Goal: Information Seeking & Learning: Find specific fact

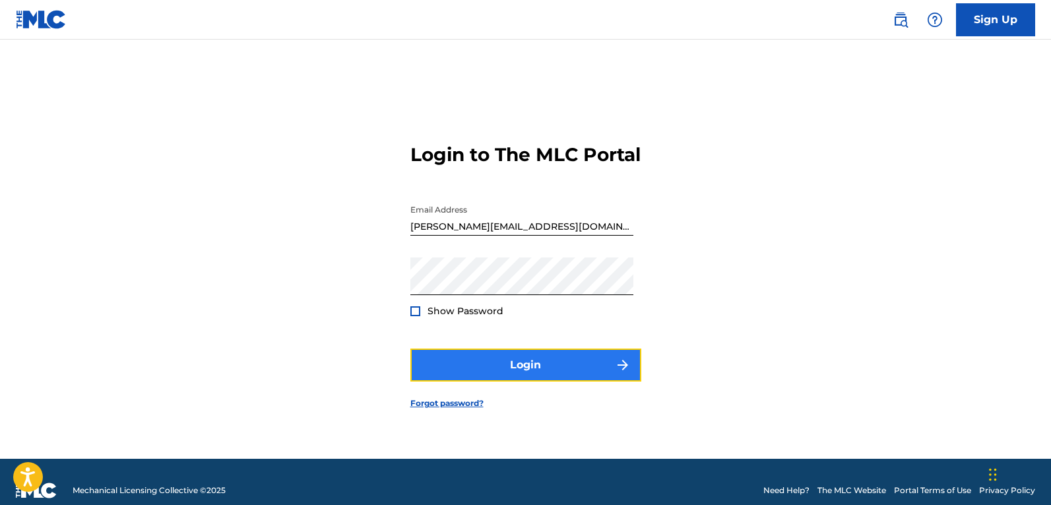
click at [501, 381] on button "Login" at bounding box center [525, 364] width 231 height 33
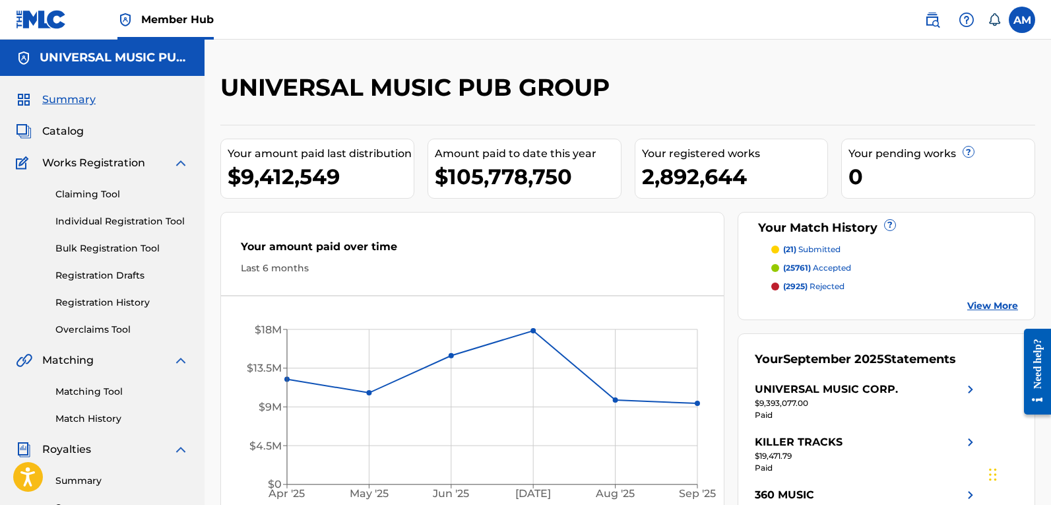
drag, startPoint x: 107, startPoint y: 389, endPoint x: 109, endPoint y: 28, distance: 360.8
click at [107, 389] on link "Matching Tool" at bounding box center [121, 392] width 133 height 14
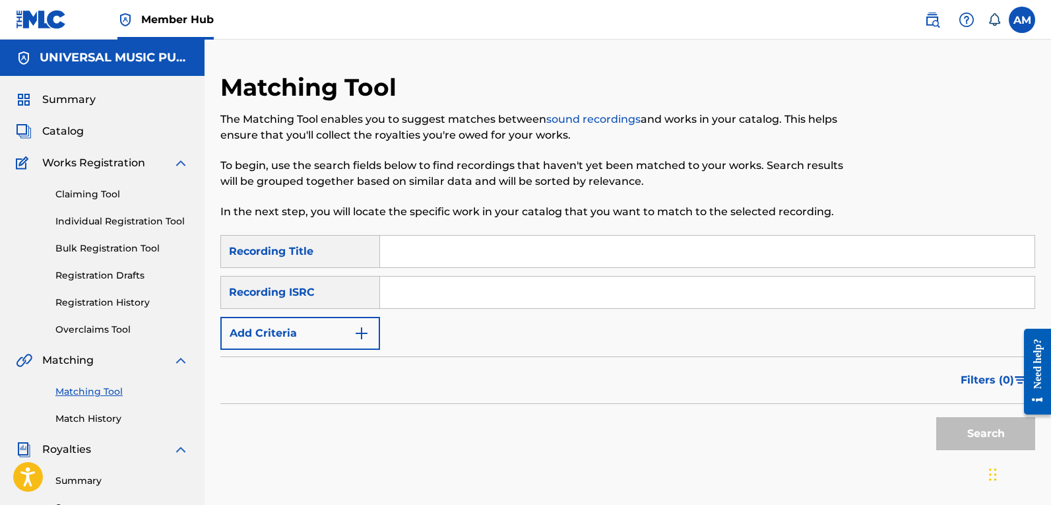
click at [451, 292] on input "Search Form" at bounding box center [707, 292] width 654 height 32
paste input "QZES51965703"
click at [957, 428] on button "Search" at bounding box center [985, 433] width 99 height 33
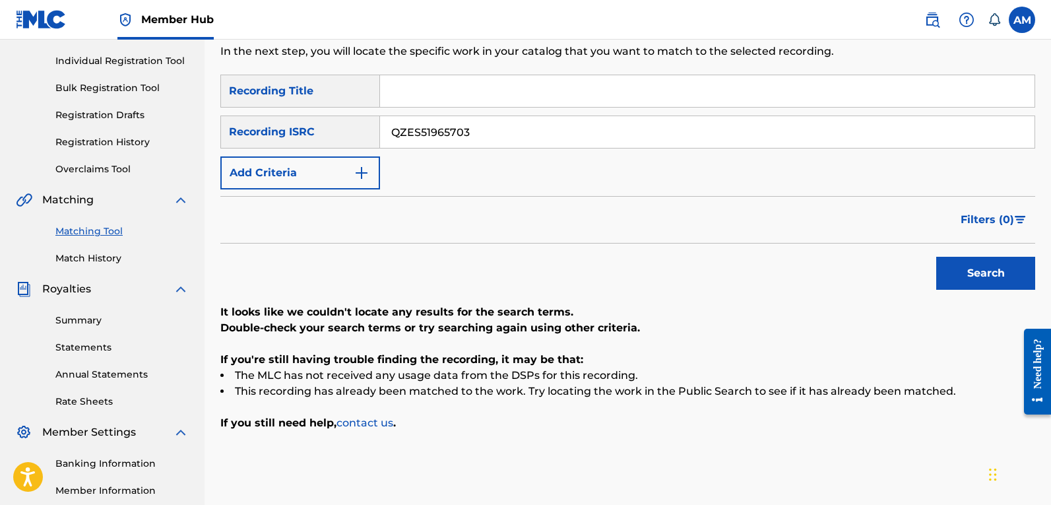
scroll to position [154, 0]
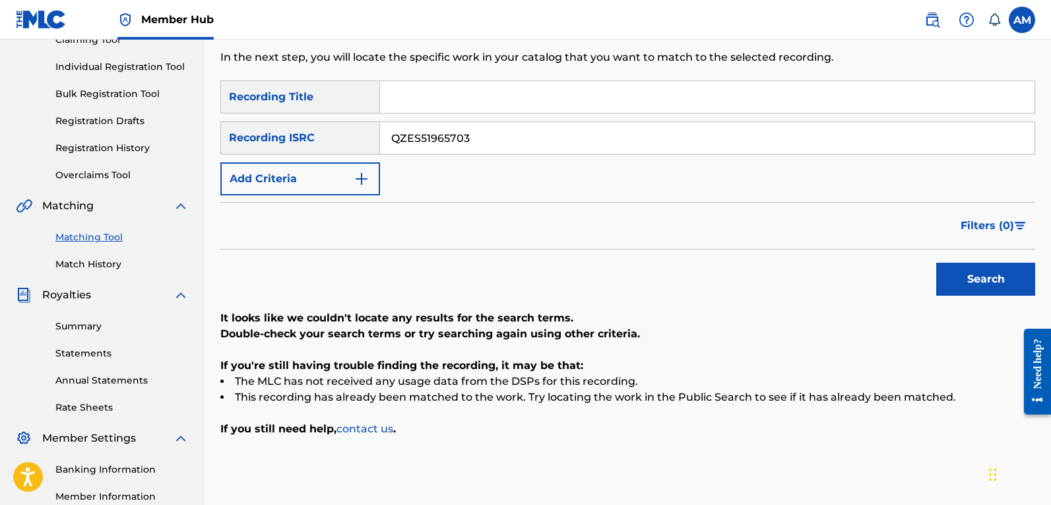
drag, startPoint x: 460, startPoint y: 133, endPoint x: 233, endPoint y: 142, distance: 227.8
click at [38, 144] on main "UNIVERSAL MUSIC PUB GROUP Summary Catalog Works Registration Claiming Tool Indi…" at bounding box center [525, 229] width 1051 height 688
paste input "NMU2418388"
type input "QZNMU2418388"
click at [997, 278] on button "Search" at bounding box center [985, 279] width 99 height 33
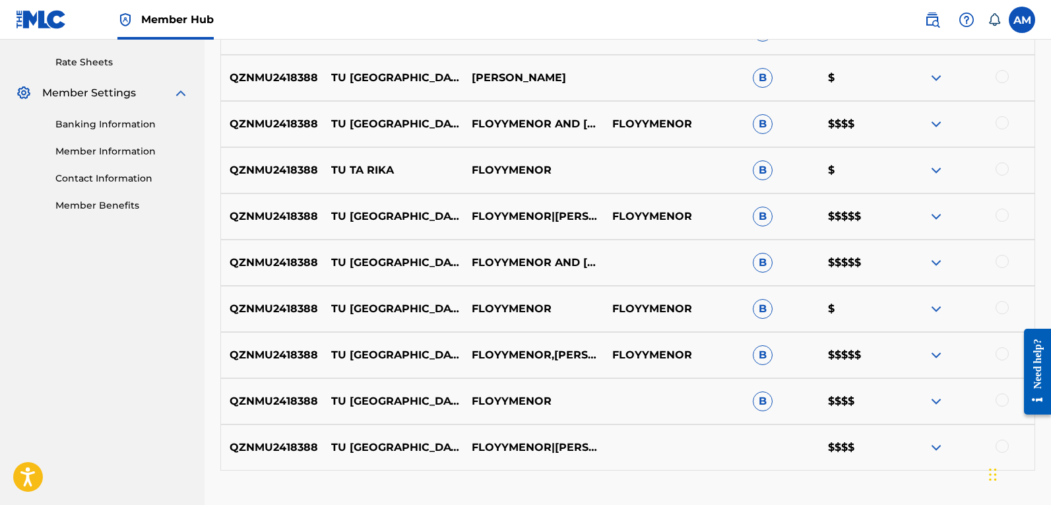
scroll to position [594, 0]
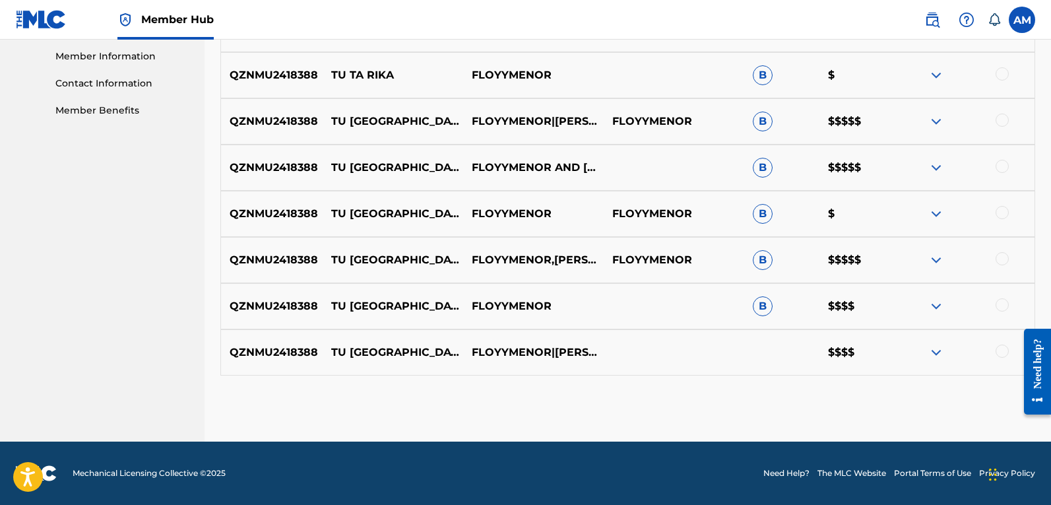
click at [1004, 346] on div at bounding box center [1001, 350] width 13 height 13
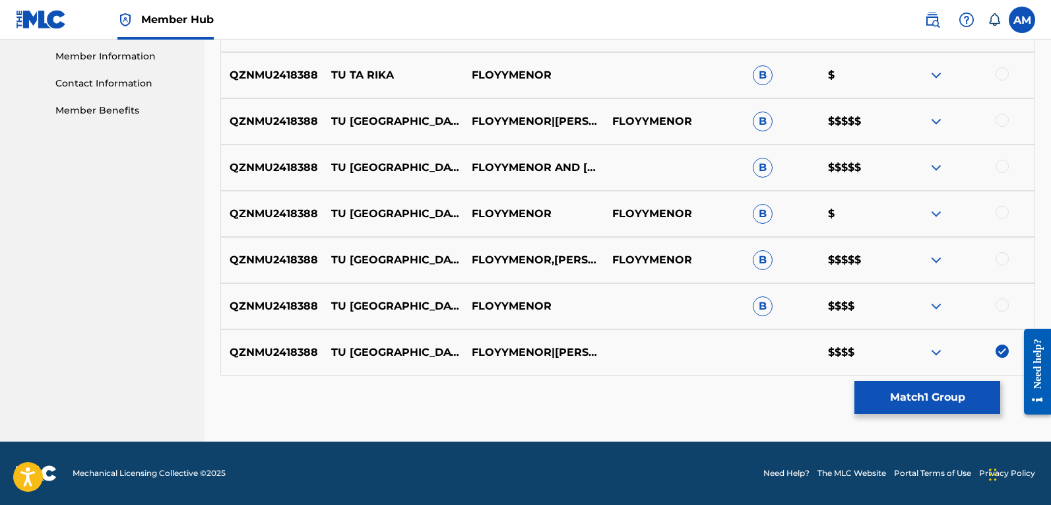
click at [1005, 302] on div at bounding box center [1001, 304] width 13 height 13
click at [997, 261] on div at bounding box center [1001, 258] width 13 height 13
drag, startPoint x: 1002, startPoint y: 213, endPoint x: 1003, endPoint y: 189, distance: 24.4
click at [1002, 212] on div at bounding box center [1001, 212] width 13 height 13
click at [999, 162] on div at bounding box center [1001, 166] width 13 height 13
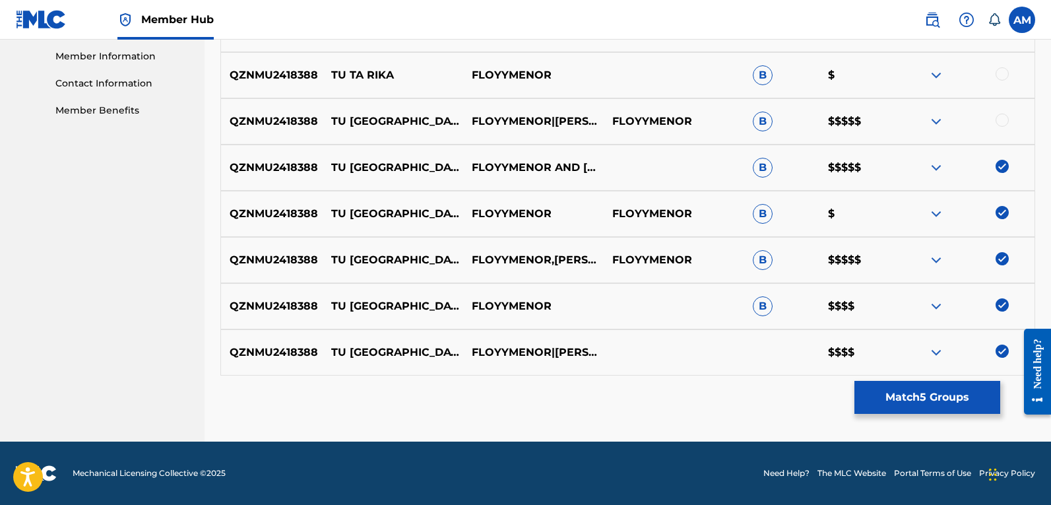
click at [1003, 120] on div at bounding box center [1001, 119] width 13 height 13
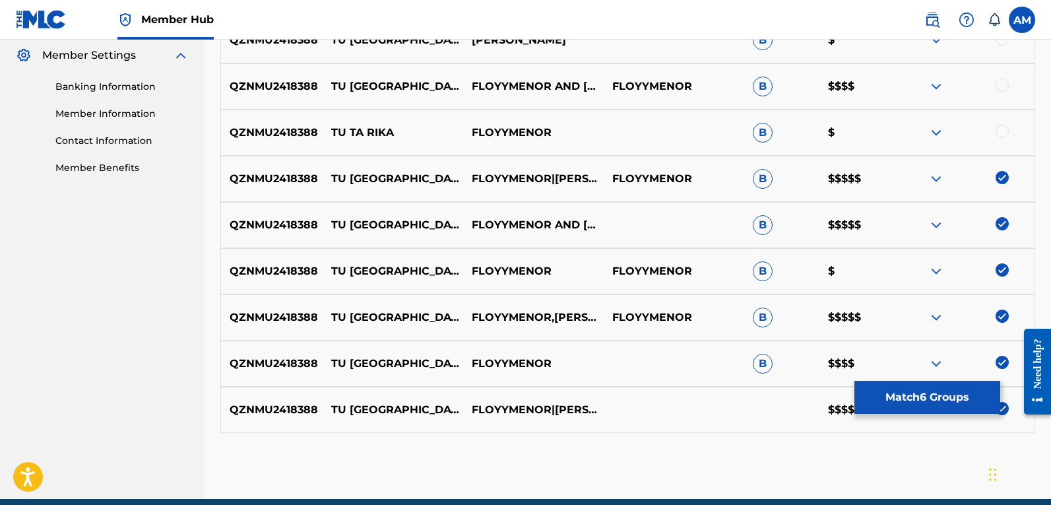
scroll to position [396, 0]
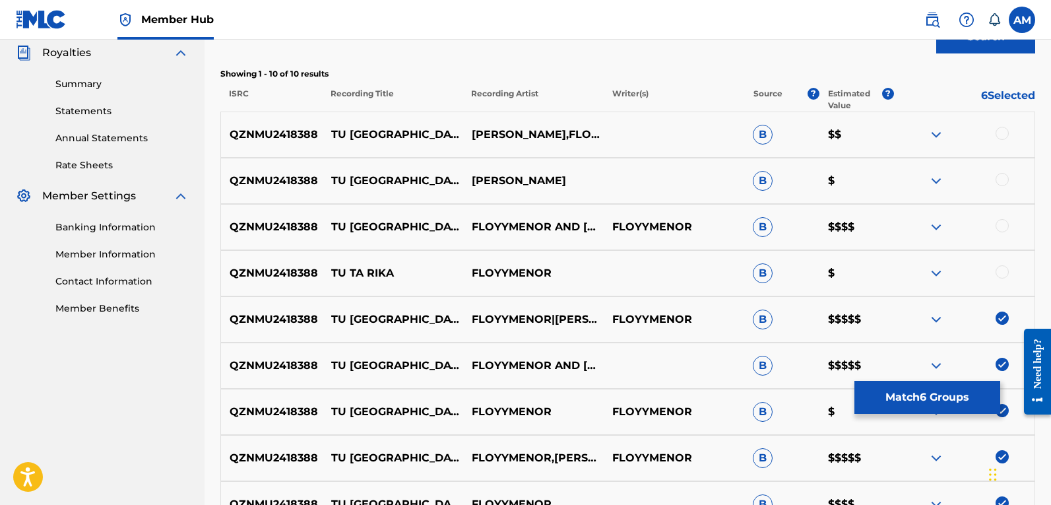
click at [1002, 272] on div at bounding box center [1001, 271] width 13 height 13
click at [1003, 224] on div at bounding box center [1001, 225] width 13 height 13
drag, startPoint x: 999, startPoint y: 187, endPoint x: 1002, endPoint y: 181, distance: 6.8
click at [999, 185] on div at bounding box center [964, 181] width 140 height 16
click at [1002, 180] on div at bounding box center [1001, 179] width 13 height 13
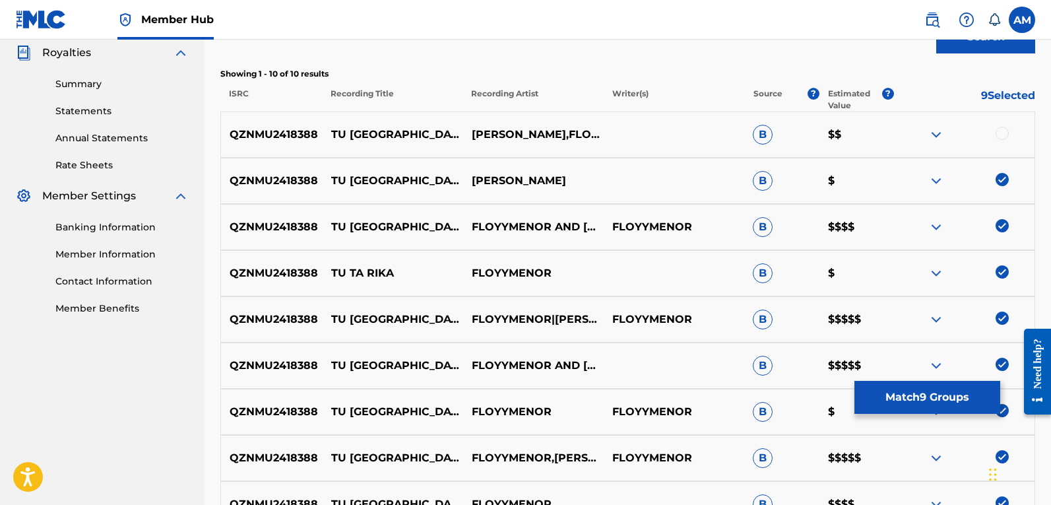
click at [1003, 131] on div at bounding box center [1001, 133] width 13 height 13
click at [929, 389] on button "Match 10 Groups" at bounding box center [927, 397] width 146 height 33
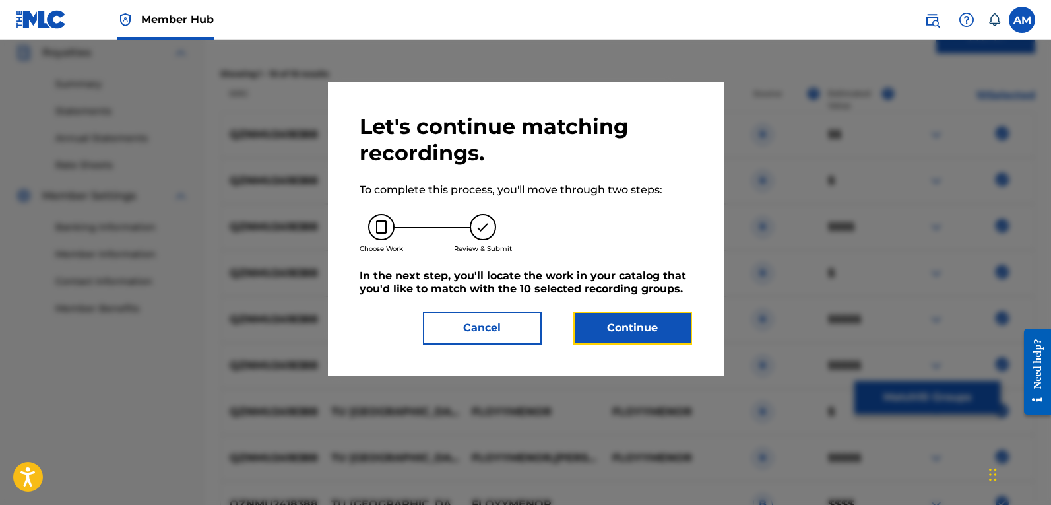
drag, startPoint x: 651, startPoint y: 333, endPoint x: 114, endPoint y: 377, distance: 538.7
click at [639, 336] on button "Continue" at bounding box center [632, 327] width 119 height 33
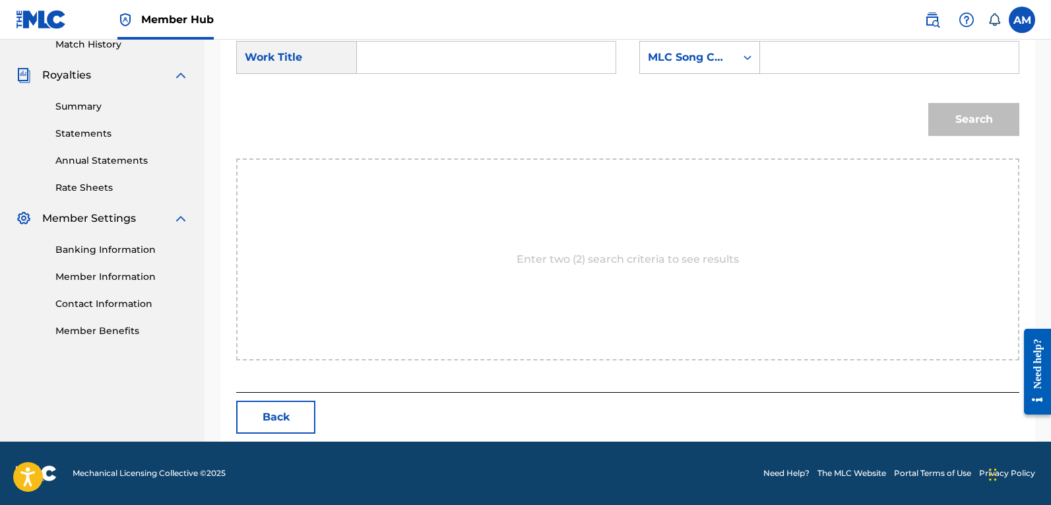
click at [807, 55] on input "Search Form" at bounding box center [889, 58] width 236 height 32
paste input "TX06NO"
type input "TX06NO"
click at [470, 57] on input "Search Form" at bounding box center [486, 58] width 236 height 32
paste input "TU [GEOGRAPHIC_DATA]"
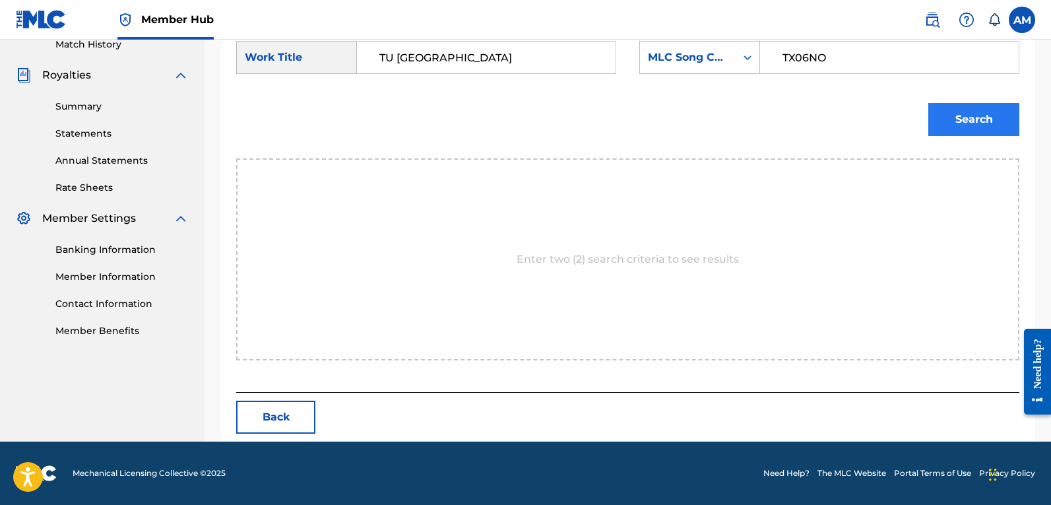
type input "TU [GEOGRAPHIC_DATA]"
click at [979, 121] on button "Search" at bounding box center [973, 119] width 91 height 33
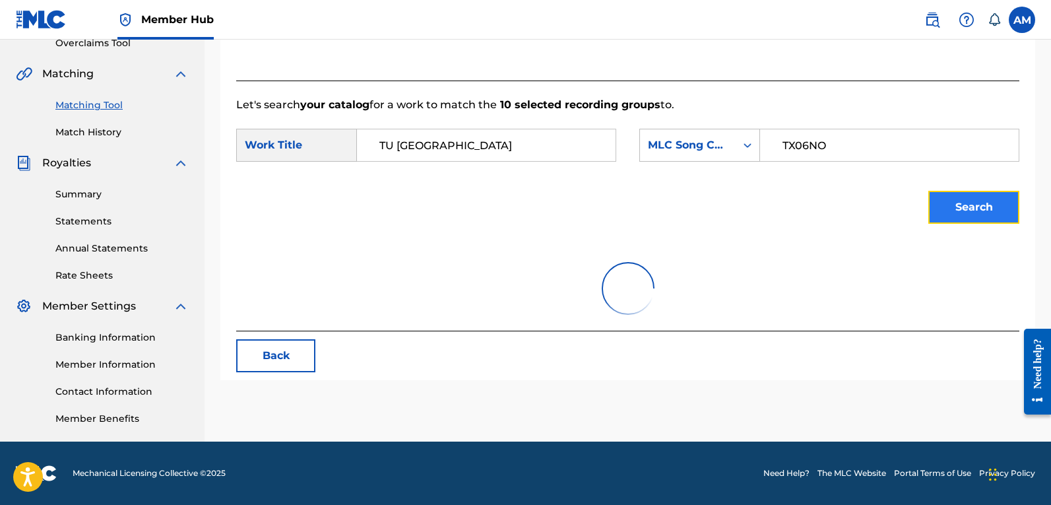
scroll to position [335, 0]
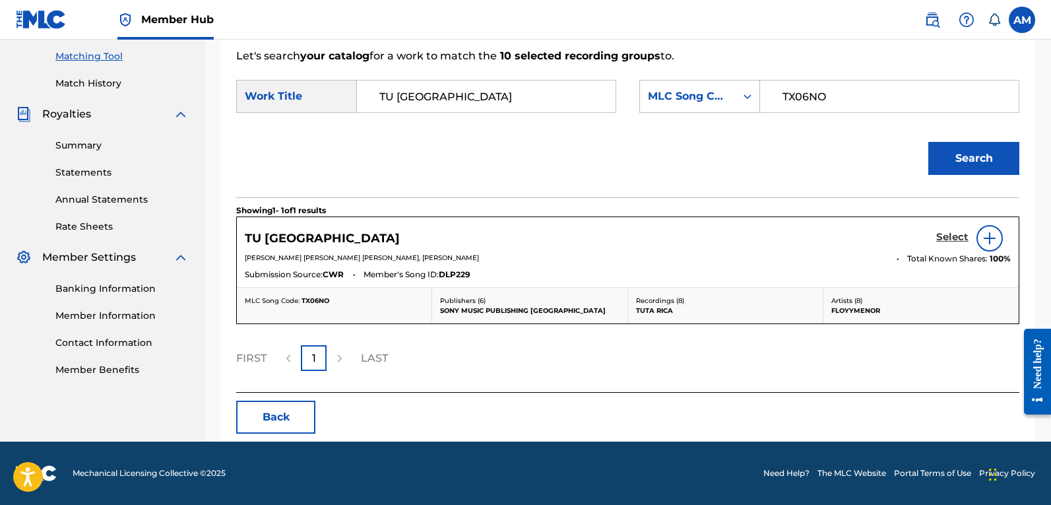
click at [962, 239] on h5 "Select" at bounding box center [952, 237] width 32 height 13
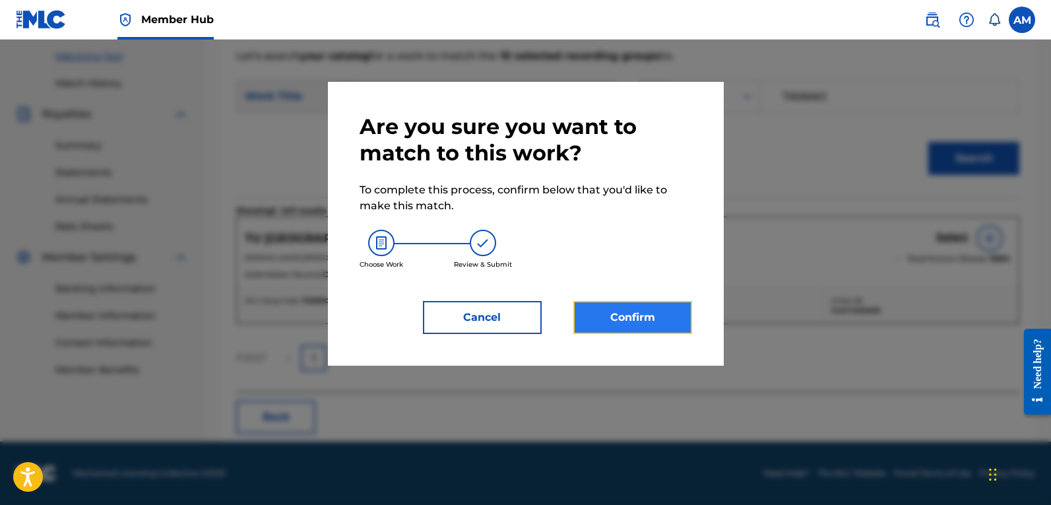
drag, startPoint x: 615, startPoint y: 326, endPoint x: 608, endPoint y: 326, distance: 7.3
click at [608, 326] on button "Confirm" at bounding box center [632, 317] width 119 height 33
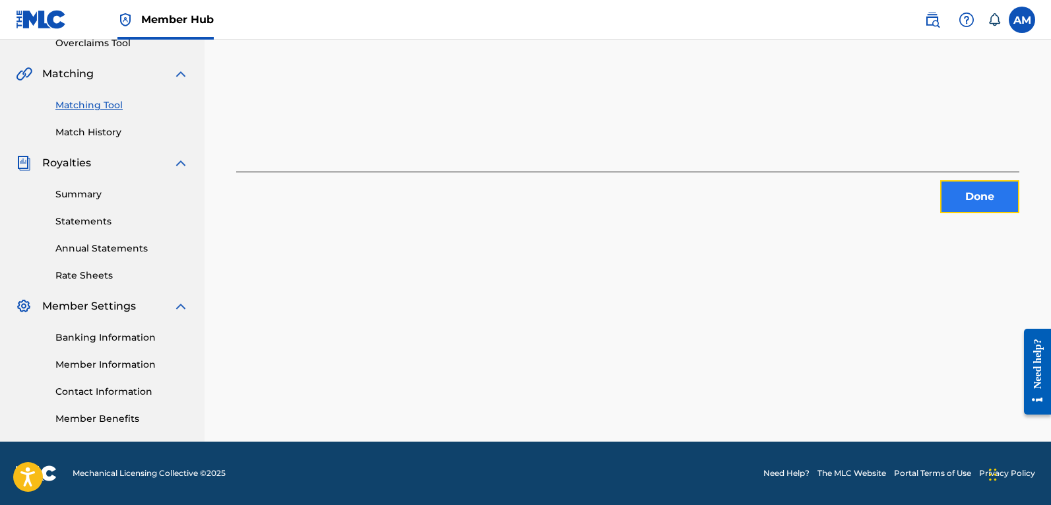
click at [1010, 189] on button "Done" at bounding box center [979, 196] width 79 height 33
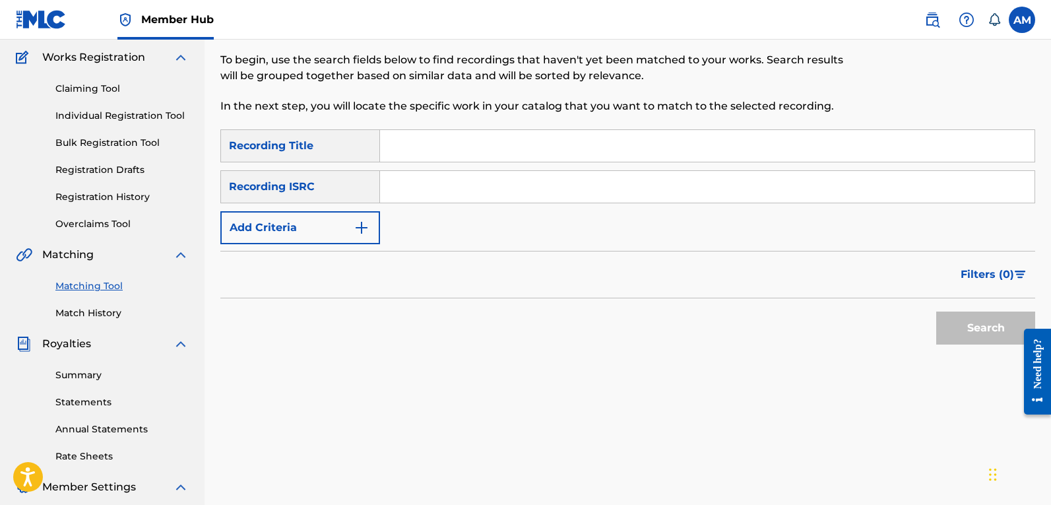
scroll to position [88, 0]
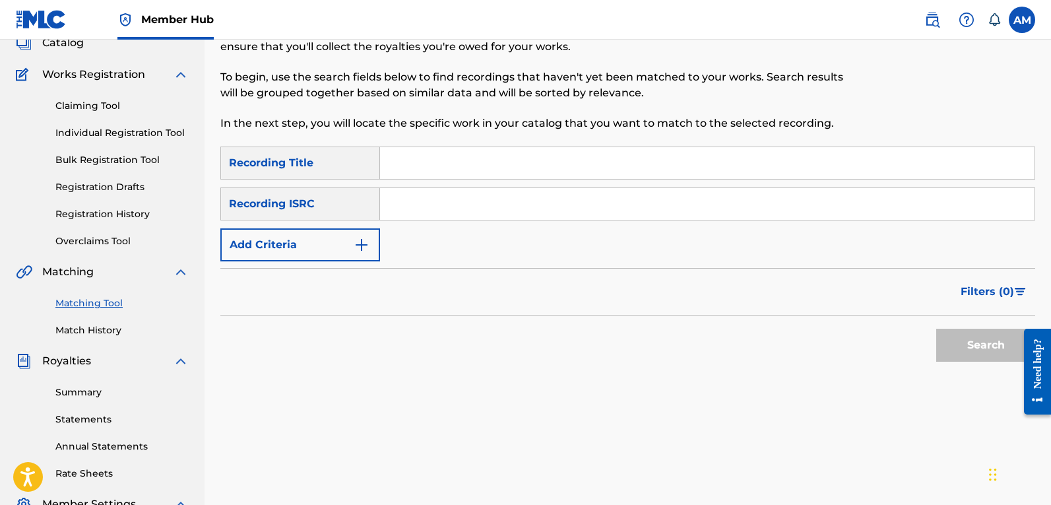
click at [410, 204] on input "Search Form" at bounding box center [707, 204] width 654 height 32
paste input "QM4TW2412449"
type input "QM4TW2412449"
click at [1003, 352] on button "Search" at bounding box center [985, 344] width 99 height 33
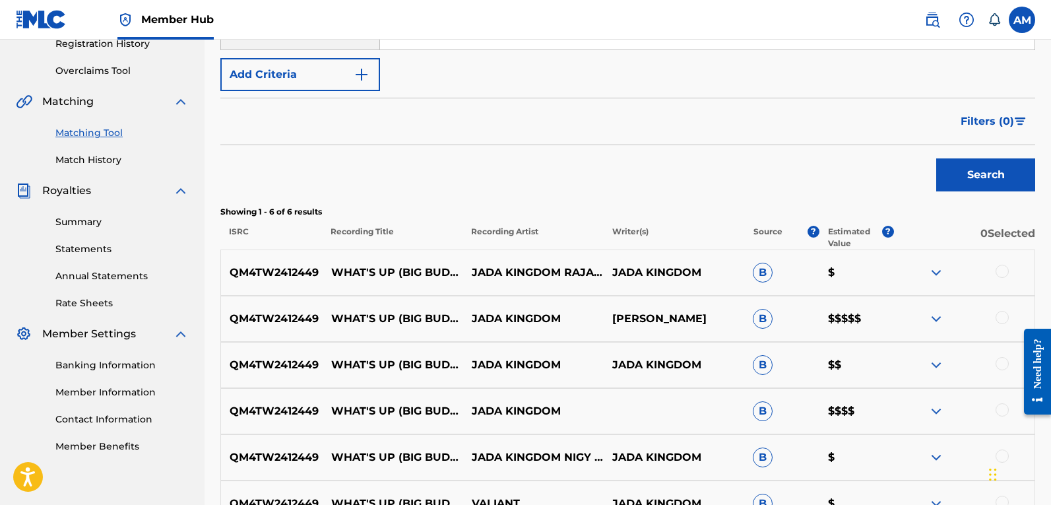
scroll to position [410, 0]
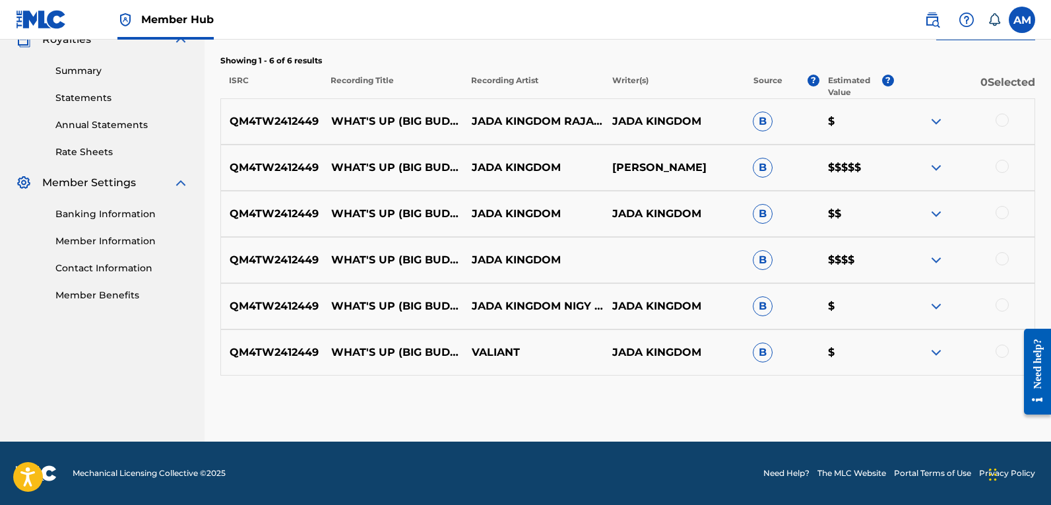
drag, startPoint x: 1004, startPoint y: 115, endPoint x: 1014, endPoint y: 139, distance: 25.7
click at [1004, 115] on div at bounding box center [1001, 119] width 13 height 13
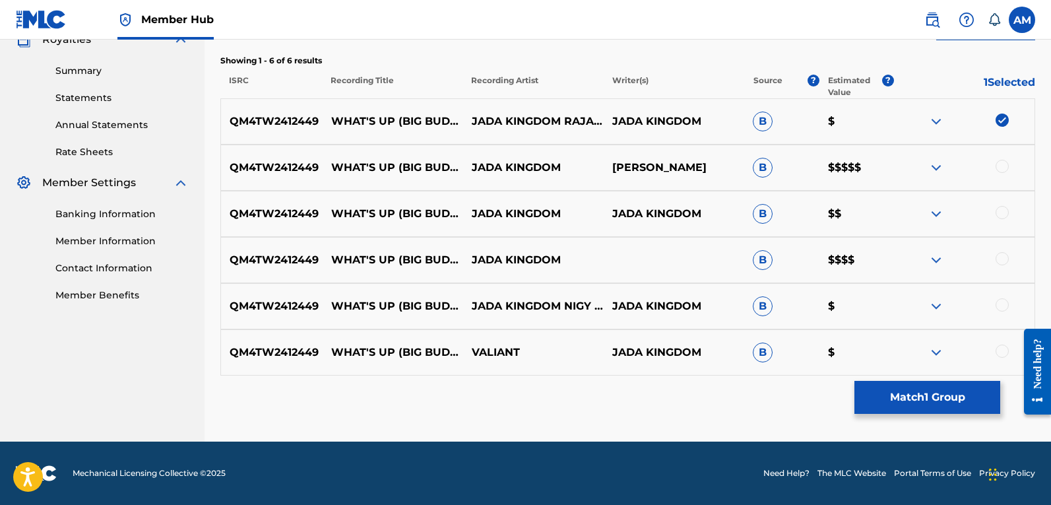
click at [1005, 164] on div at bounding box center [1001, 166] width 13 height 13
click at [999, 214] on div at bounding box center [1001, 212] width 13 height 13
click at [1007, 264] on div at bounding box center [964, 260] width 140 height 16
drag, startPoint x: 1003, startPoint y: 255, endPoint x: 1004, endPoint y: 278, distance: 23.1
click at [1004, 255] on div at bounding box center [1001, 258] width 13 height 13
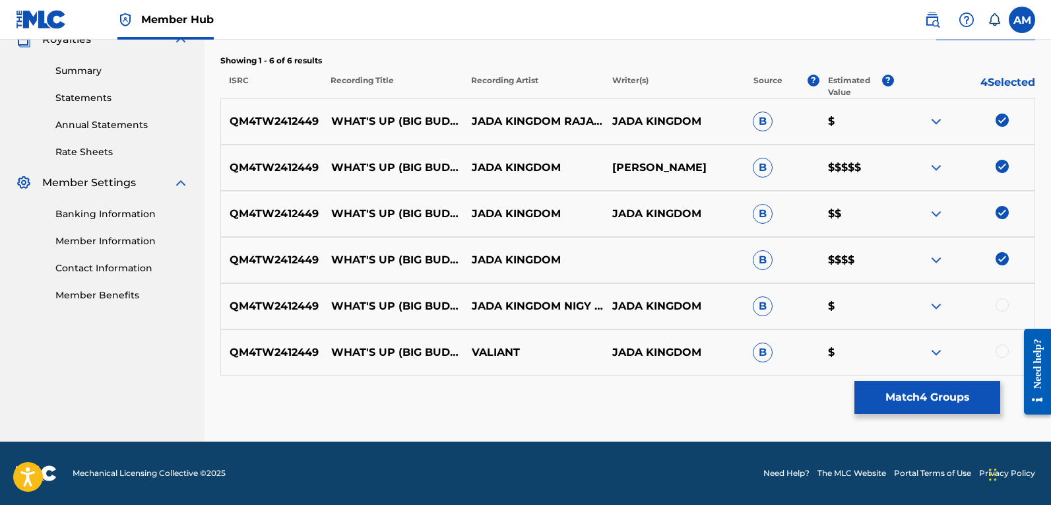
click at [1001, 297] on div "QM4TW2412449 WHAT'S UP (BIG BUDDY) JADA KINGDOM NIGY BOY JADA KINGDOM B $" at bounding box center [627, 306] width 815 height 46
click at [1003, 307] on div at bounding box center [1001, 304] width 13 height 13
click at [1004, 351] on div at bounding box center [1001, 350] width 13 height 13
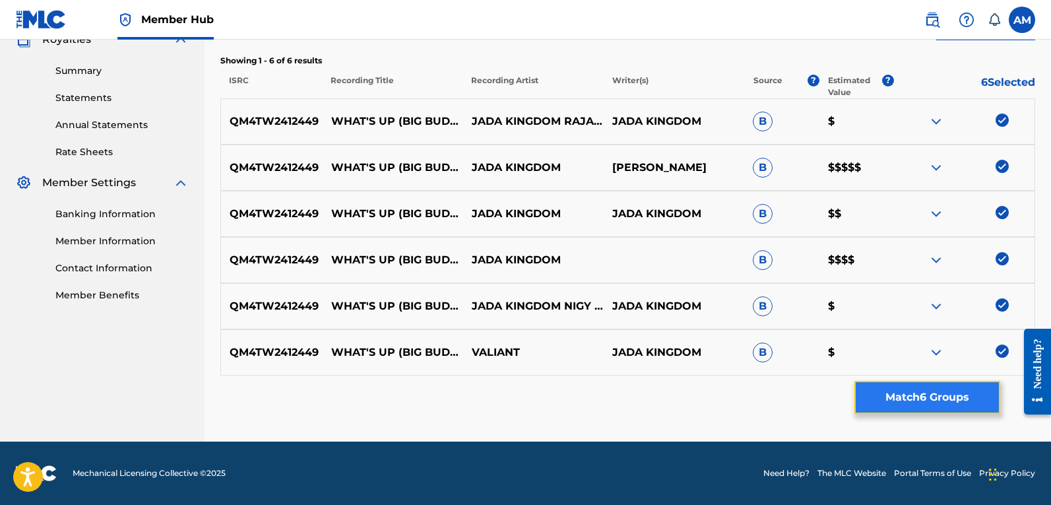
click at [947, 398] on button "Match 6 Groups" at bounding box center [927, 397] width 146 height 33
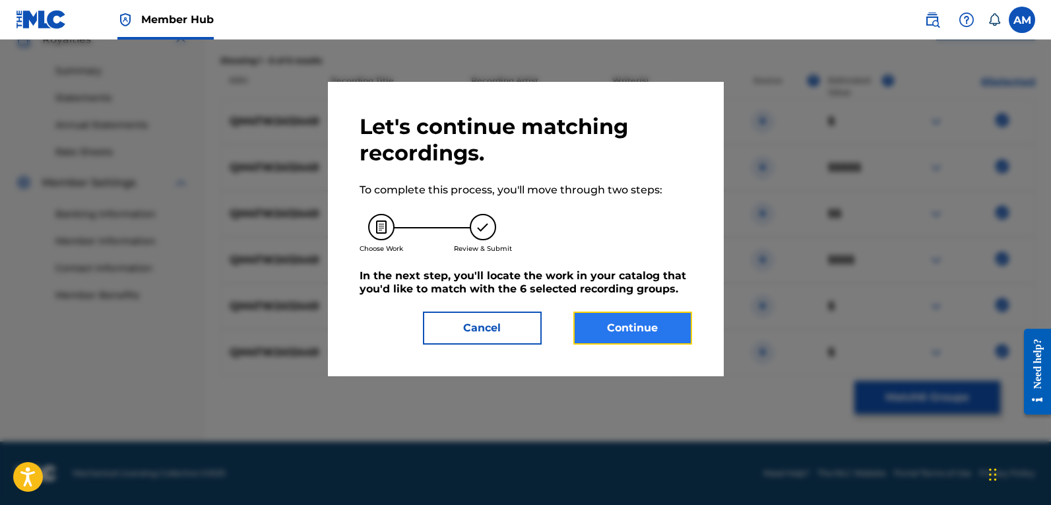
click at [650, 342] on button "Continue" at bounding box center [632, 327] width 119 height 33
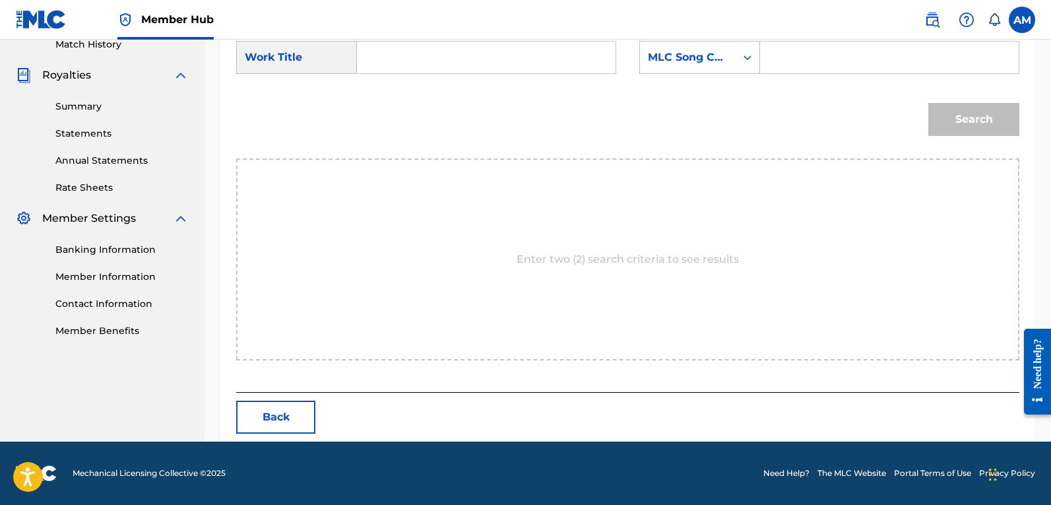
drag, startPoint x: 846, startPoint y: 62, endPoint x: 773, endPoint y: 80, distance: 74.7
click at [846, 62] on input "Search Form" at bounding box center [889, 58] width 236 height 32
paste input "W626I3"
type input "W626I3"
click at [443, 47] on input "Search Form" at bounding box center [486, 58] width 236 height 32
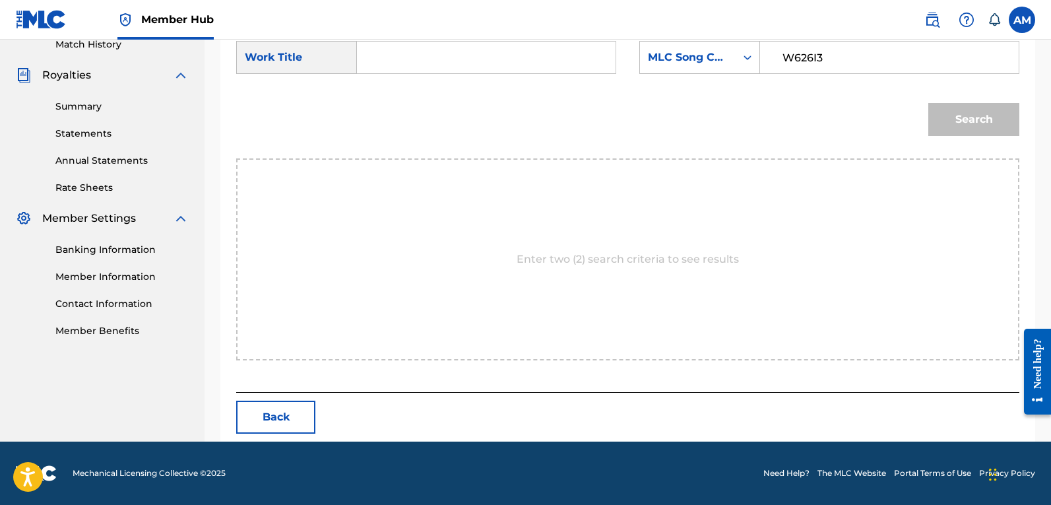
paste input "What's Up (Big Buddy)"
type input "What's Up (Big Buddy)"
click at [949, 117] on button "Search" at bounding box center [973, 119] width 91 height 33
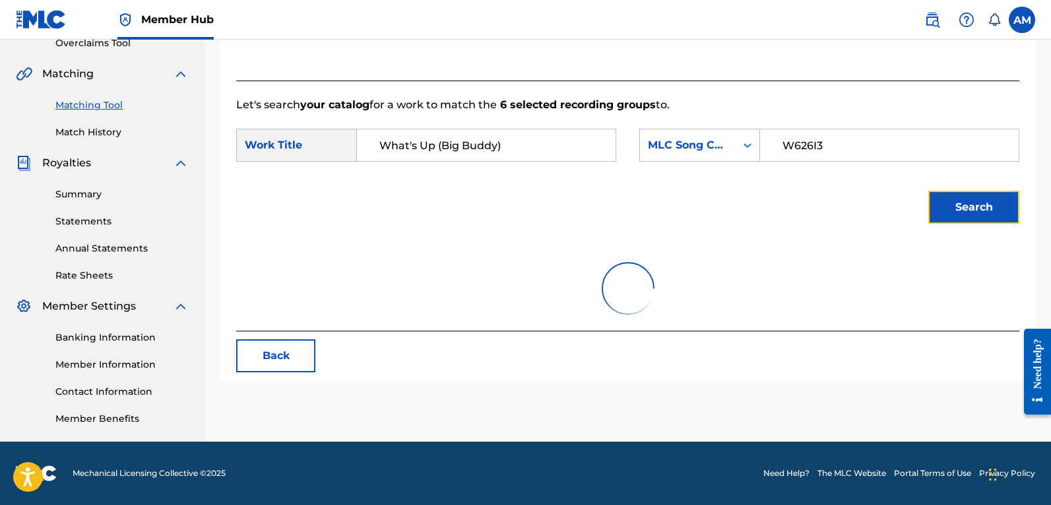
scroll to position [335, 0]
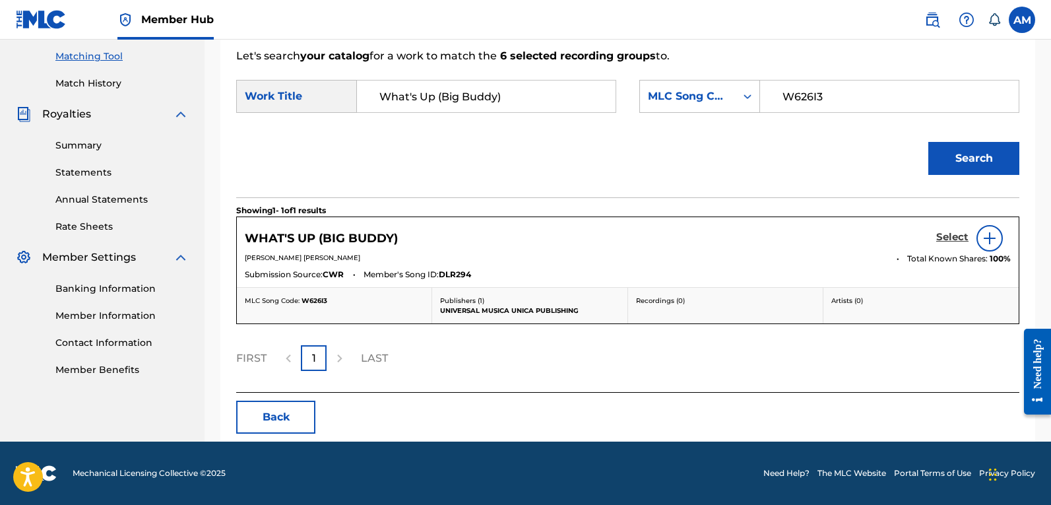
click at [948, 233] on h5 "Select" at bounding box center [952, 237] width 32 height 13
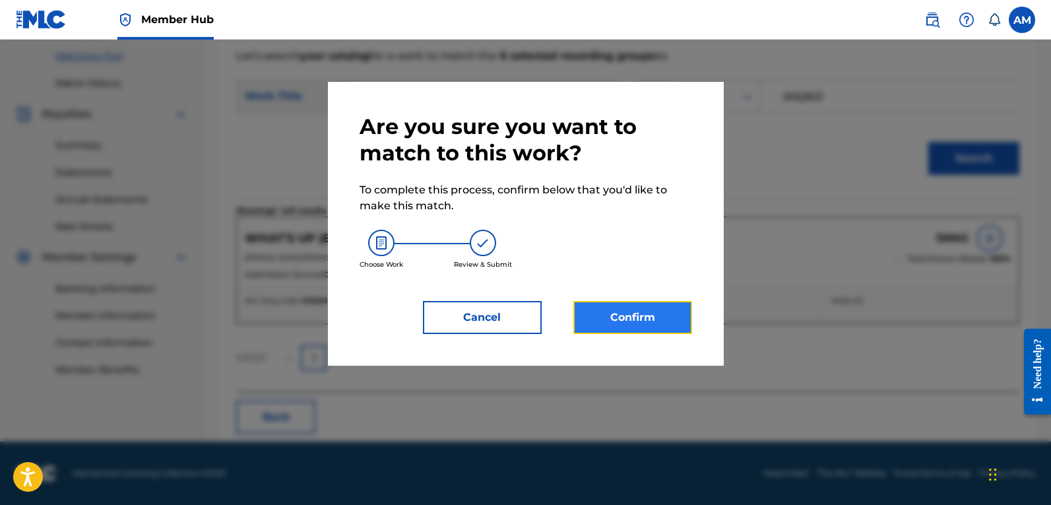
click at [636, 323] on button "Confirm" at bounding box center [632, 317] width 119 height 33
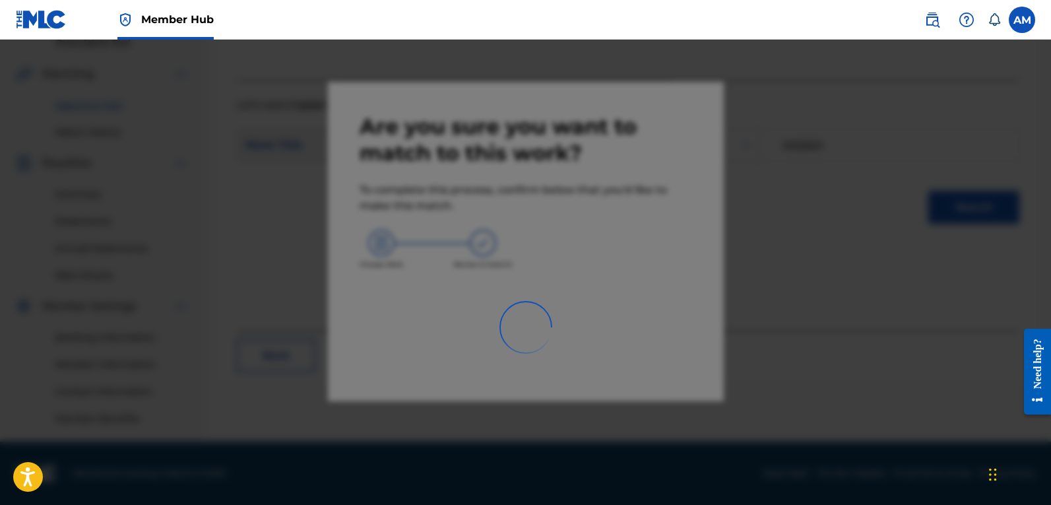
scroll to position [286, 0]
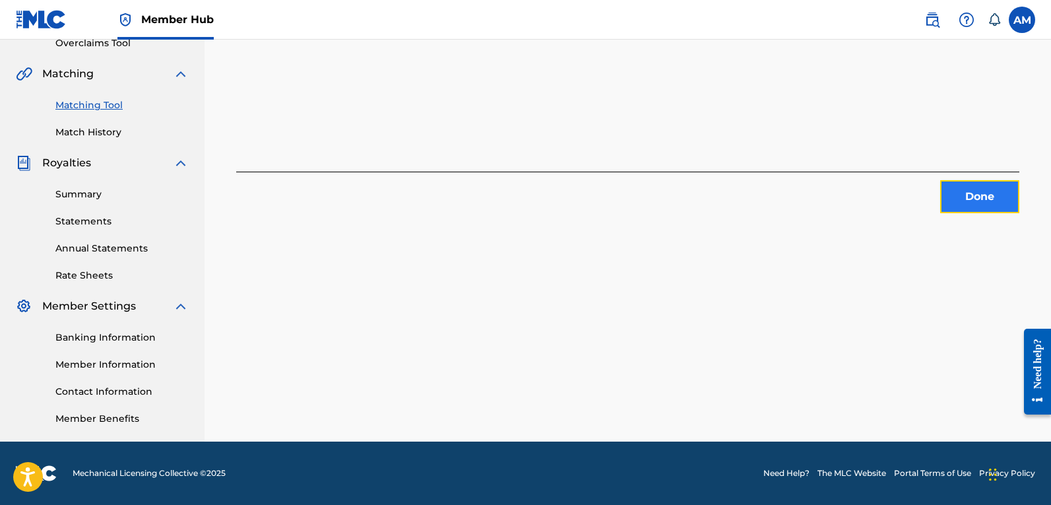
click at [986, 191] on button "Done" at bounding box center [979, 196] width 79 height 33
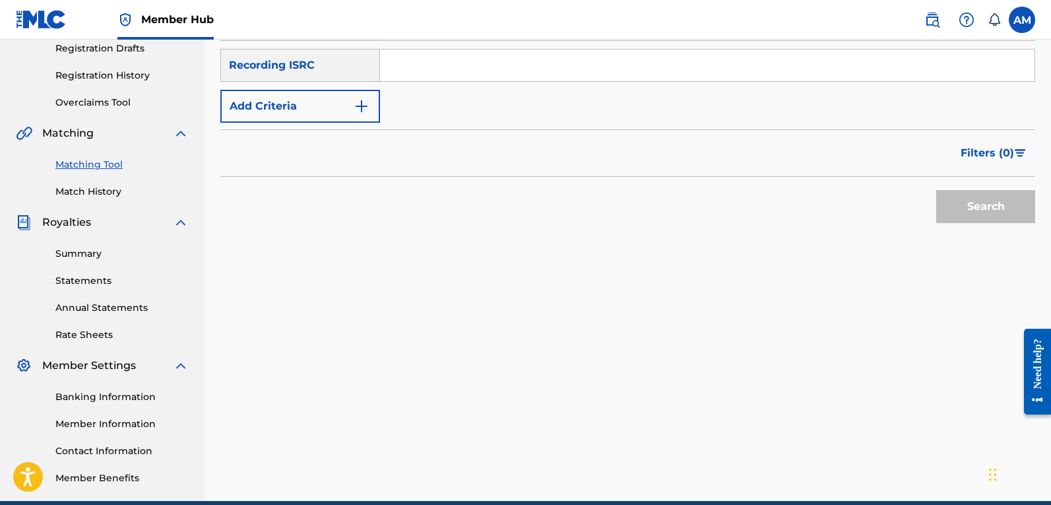
scroll to position [154, 0]
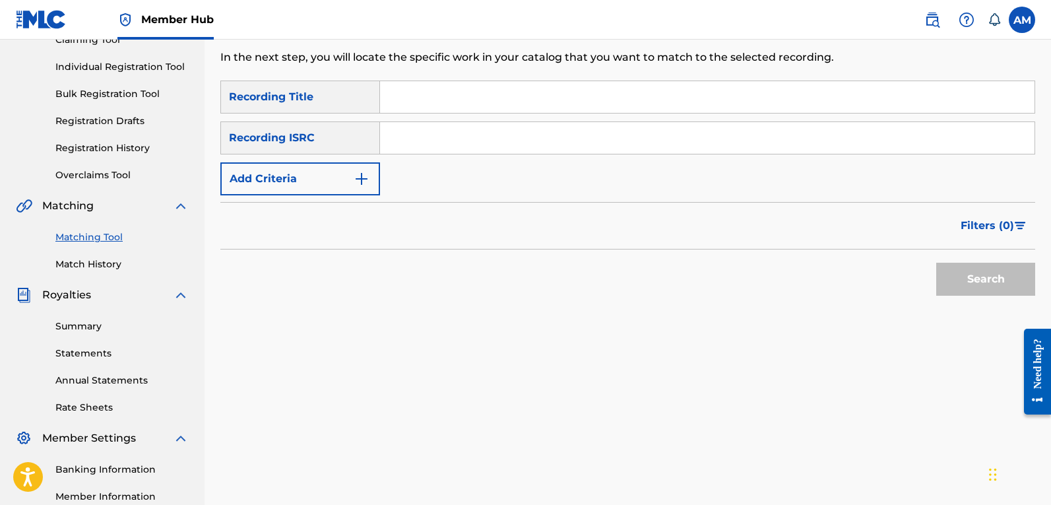
click at [421, 124] on input "Search Form" at bounding box center [707, 138] width 654 height 32
paste input "USUYG1543564"
type input "USUYG1543564"
click at [987, 278] on button "Search" at bounding box center [985, 279] width 99 height 33
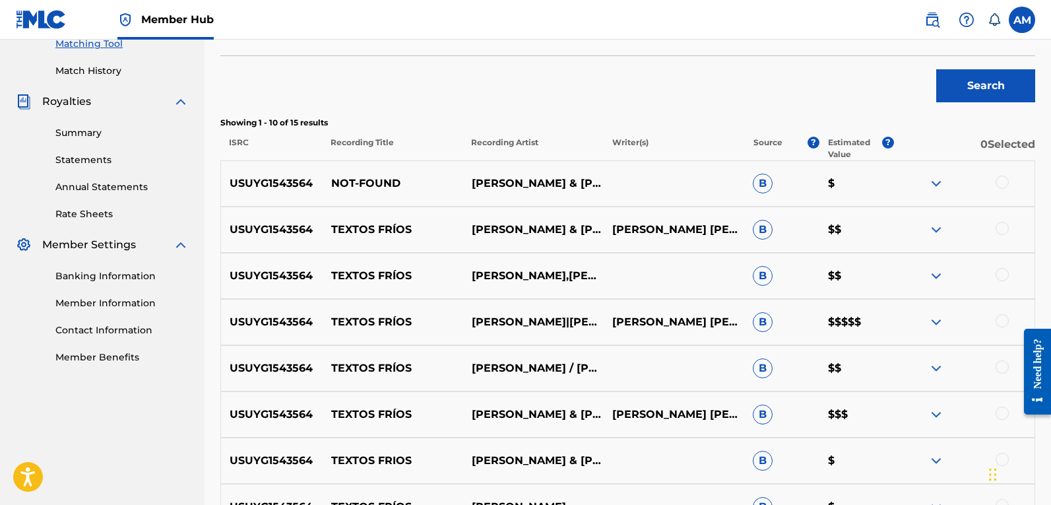
scroll to position [352, 0]
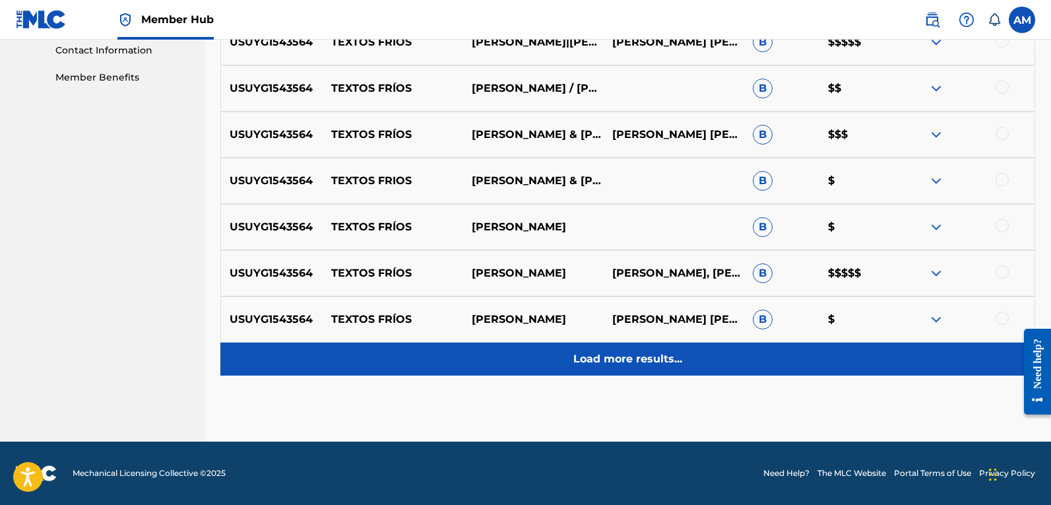
click at [577, 367] on div "Load more results..." at bounding box center [627, 358] width 815 height 33
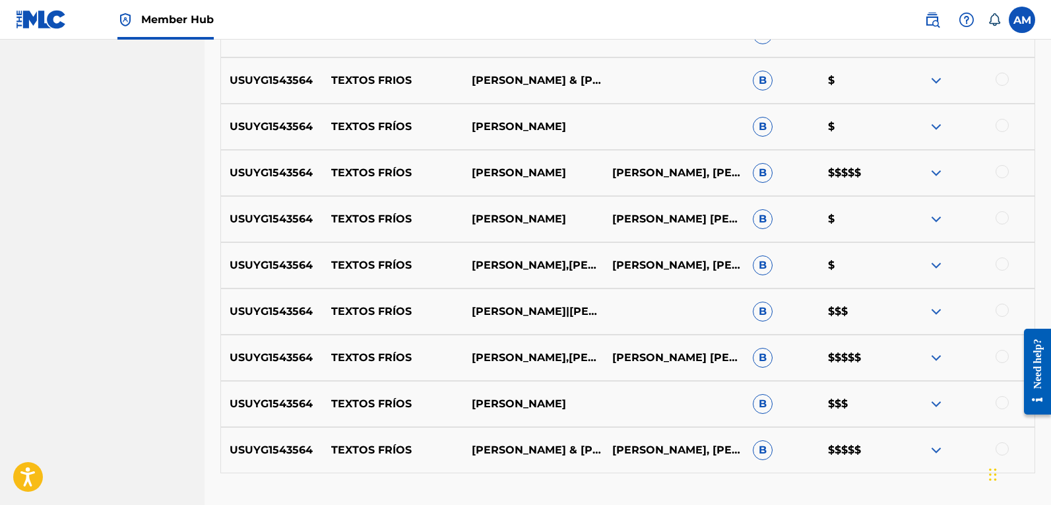
scroll to position [825, 0]
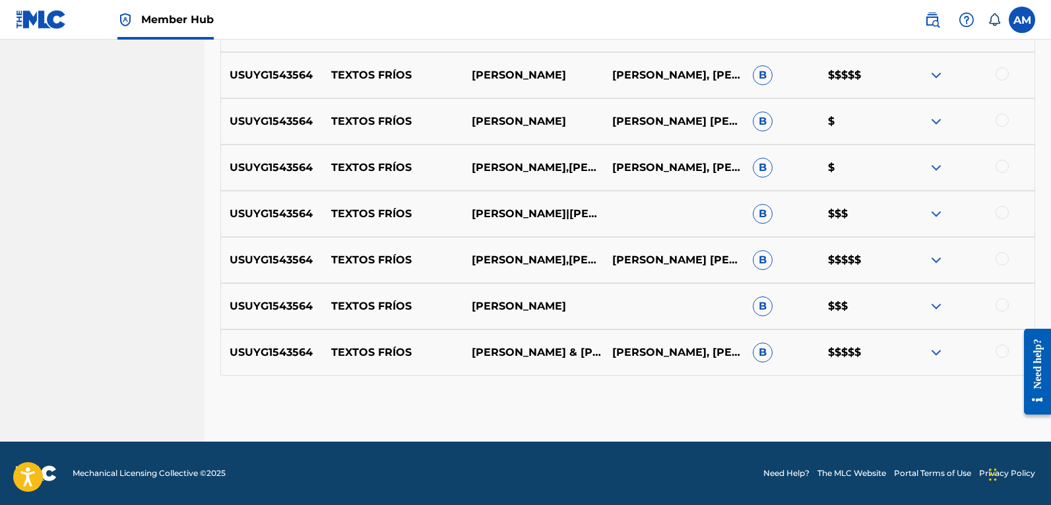
click at [1004, 353] on div at bounding box center [1001, 350] width 13 height 13
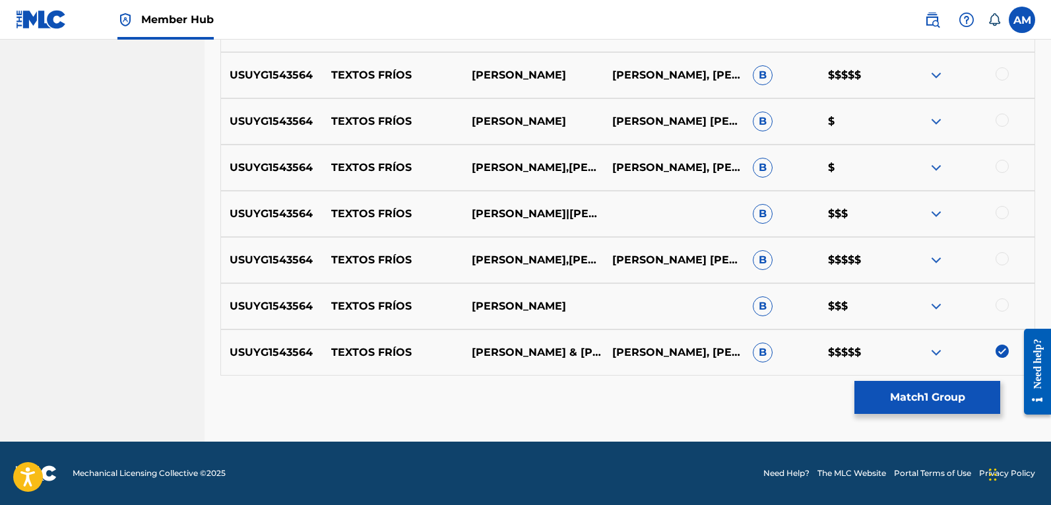
drag, startPoint x: 999, startPoint y: 299, endPoint x: 1003, endPoint y: 264, distance: 35.8
click at [999, 296] on div "USUYG1543564 TEXTOS FRÍOS [PERSON_NAME] B $$$" at bounding box center [627, 306] width 815 height 46
click at [1003, 259] on div at bounding box center [1001, 258] width 13 height 13
click at [1000, 306] on div at bounding box center [1001, 304] width 13 height 13
drag, startPoint x: 1000, startPoint y: 212, endPoint x: 1009, endPoint y: 179, distance: 34.1
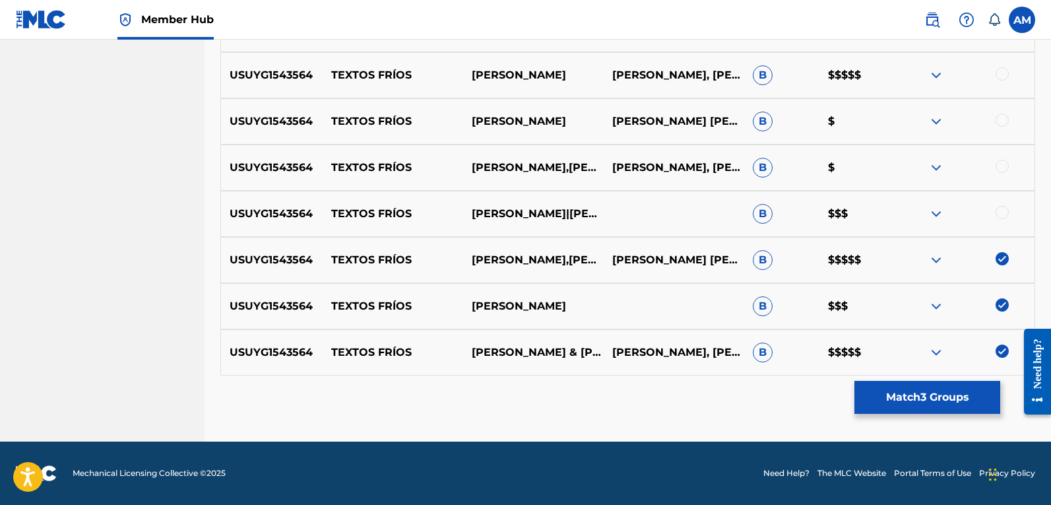
click at [1001, 211] on div at bounding box center [1001, 212] width 13 height 13
drag, startPoint x: 1005, startPoint y: 167, endPoint x: 1002, endPoint y: 131, distance: 35.8
click at [1005, 165] on div at bounding box center [1001, 166] width 13 height 13
drag, startPoint x: 1003, startPoint y: 119, endPoint x: 1007, endPoint y: 98, distance: 21.5
click at [1005, 117] on div at bounding box center [1001, 119] width 13 height 13
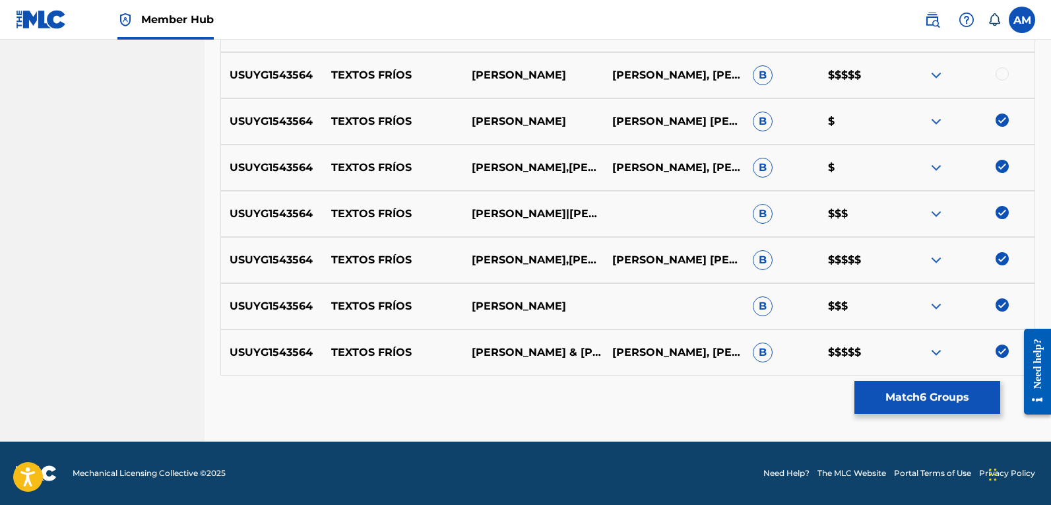
click at [1004, 75] on div at bounding box center [1001, 73] width 13 height 13
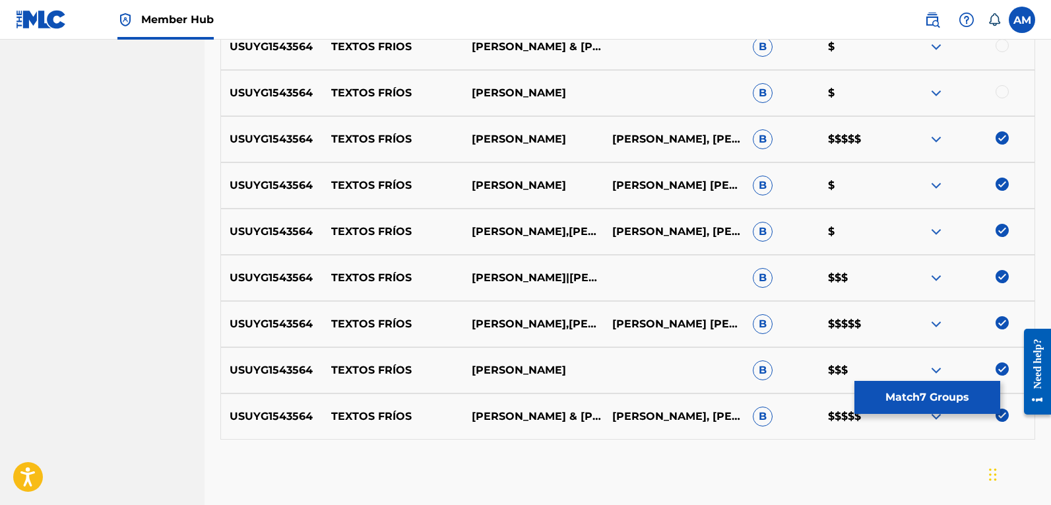
scroll to position [693, 0]
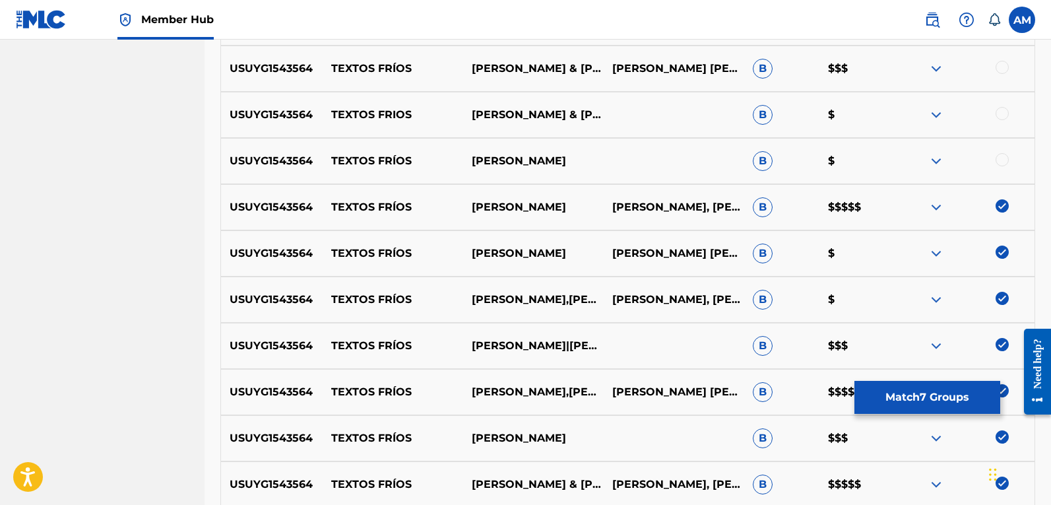
click at [1001, 160] on div at bounding box center [1001, 159] width 13 height 13
click at [1003, 115] on div at bounding box center [1001, 113] width 13 height 13
click at [1004, 61] on div at bounding box center [1001, 67] width 13 height 13
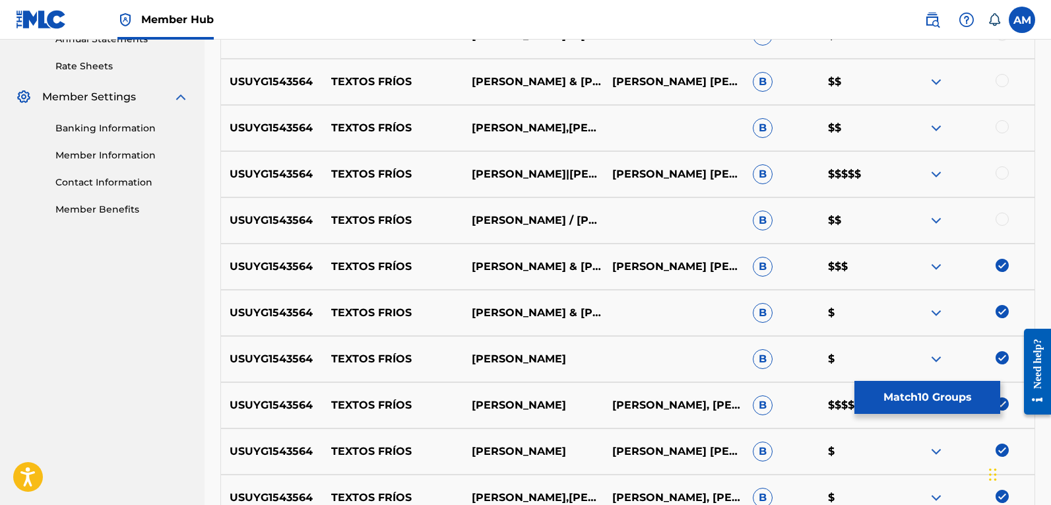
click at [1005, 213] on div at bounding box center [1001, 218] width 13 height 13
click at [1000, 175] on div at bounding box center [1001, 172] width 13 height 13
click at [1003, 132] on div at bounding box center [1001, 126] width 13 height 13
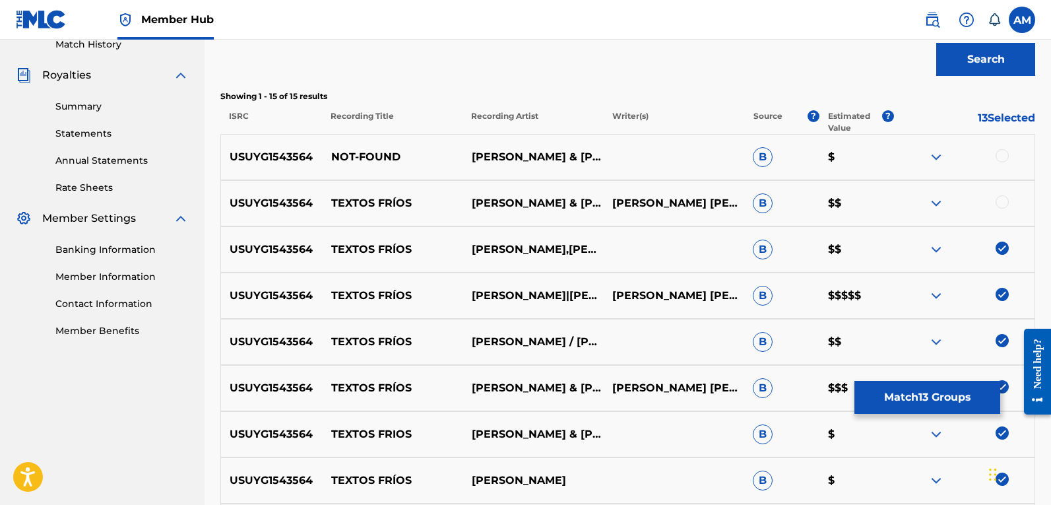
scroll to position [363, 0]
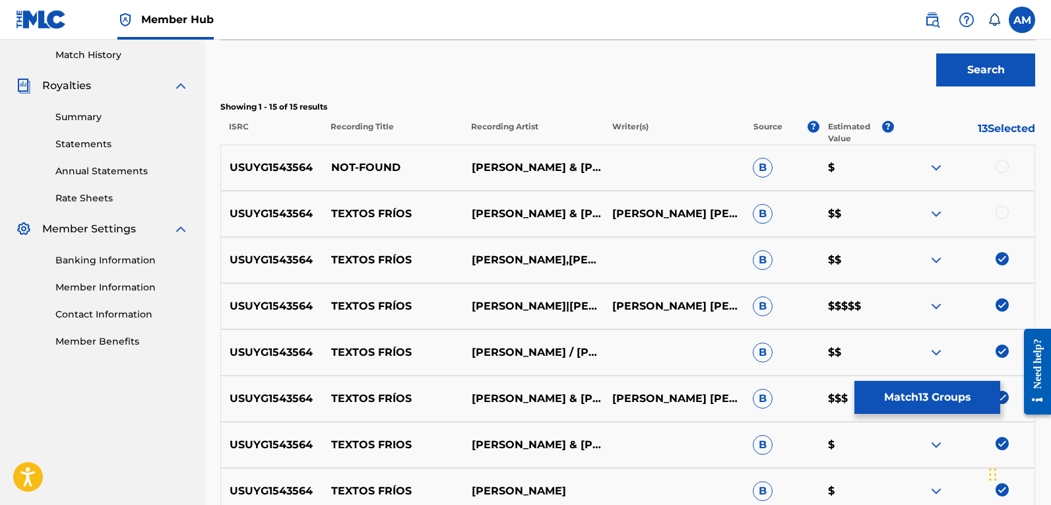
click at [1001, 209] on div at bounding box center [1001, 212] width 13 height 13
click at [903, 408] on button "Match 14 Groups" at bounding box center [927, 397] width 146 height 33
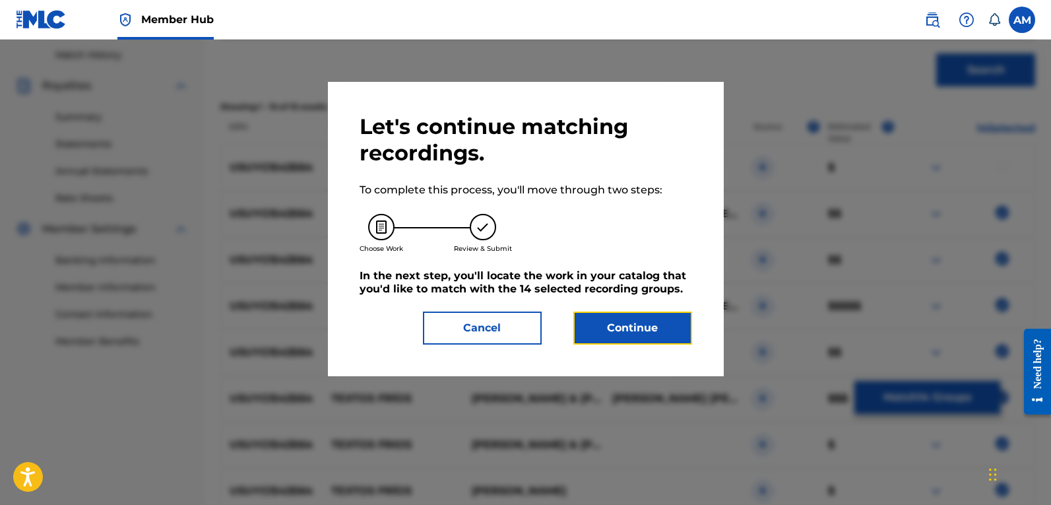
drag, startPoint x: 607, startPoint y: 328, endPoint x: 3, endPoint y: 399, distance: 608.4
click at [606, 329] on button "Continue" at bounding box center [632, 327] width 119 height 33
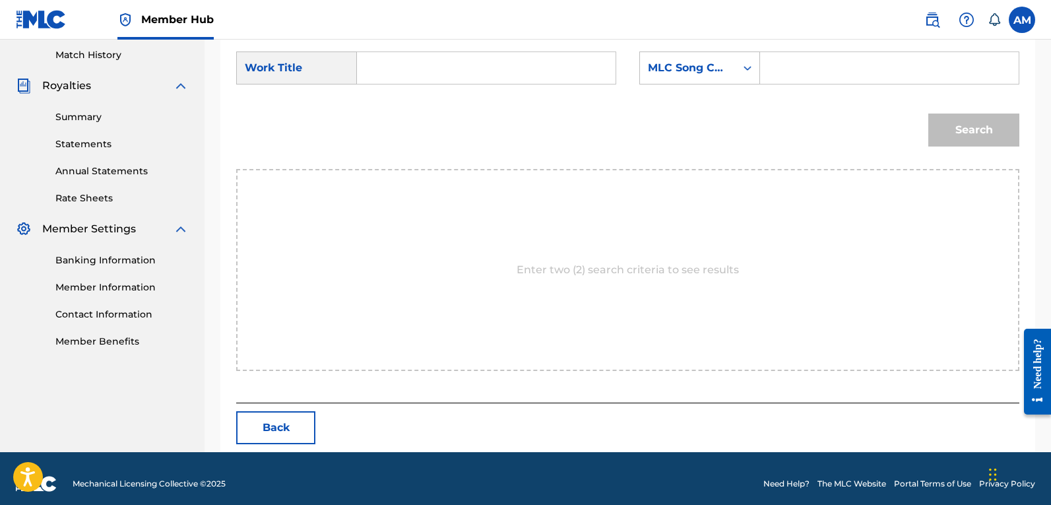
click at [857, 67] on input "Search Form" at bounding box center [889, 68] width 236 height 32
paste input "T52BBE"
type input "T52BBE"
drag, startPoint x: 514, startPoint y: 63, endPoint x: 540, endPoint y: 71, distance: 26.9
click at [514, 63] on input "Search Form" at bounding box center [486, 68] width 236 height 32
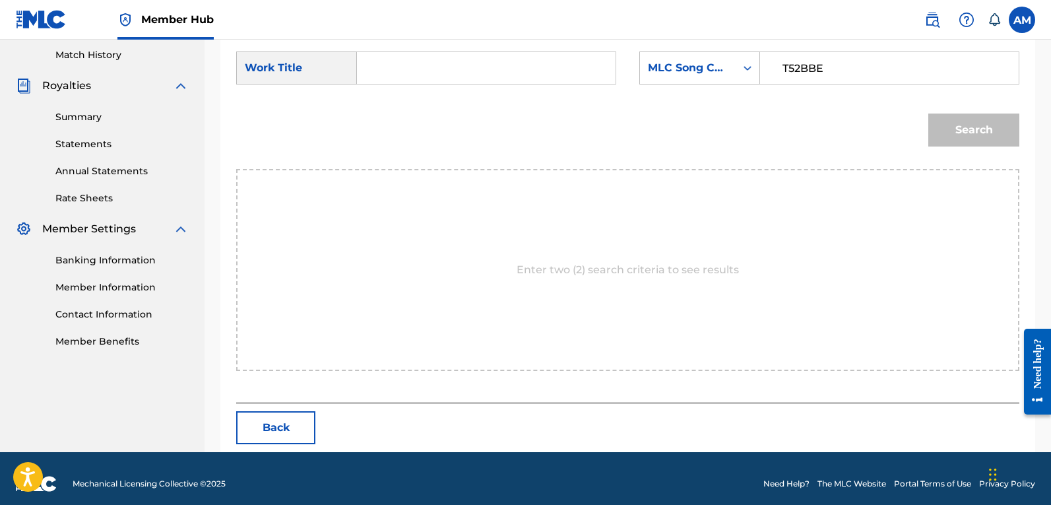
paste input "Textos Fríos"
type input "Textos Fríos"
click at [958, 125] on button "Search" at bounding box center [973, 129] width 91 height 33
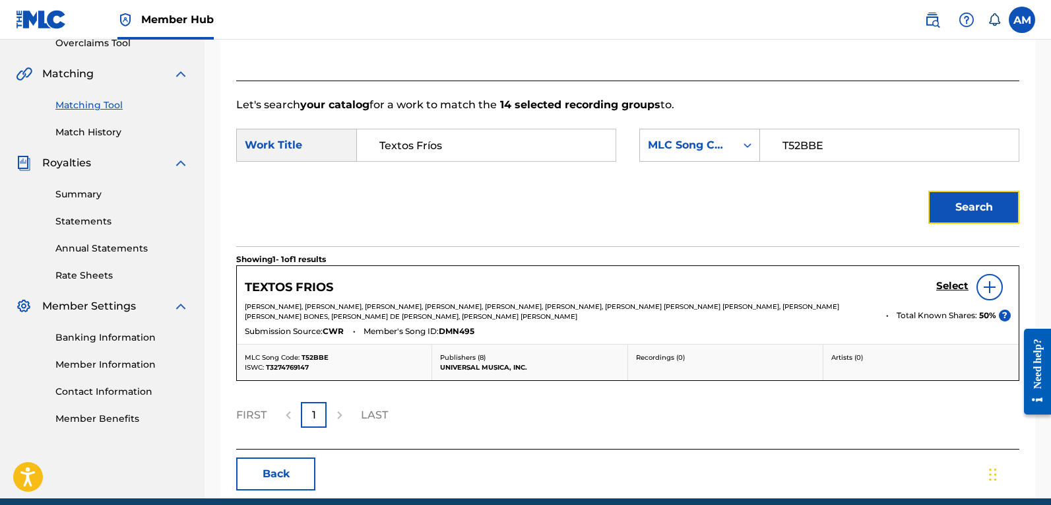
scroll to position [343, 0]
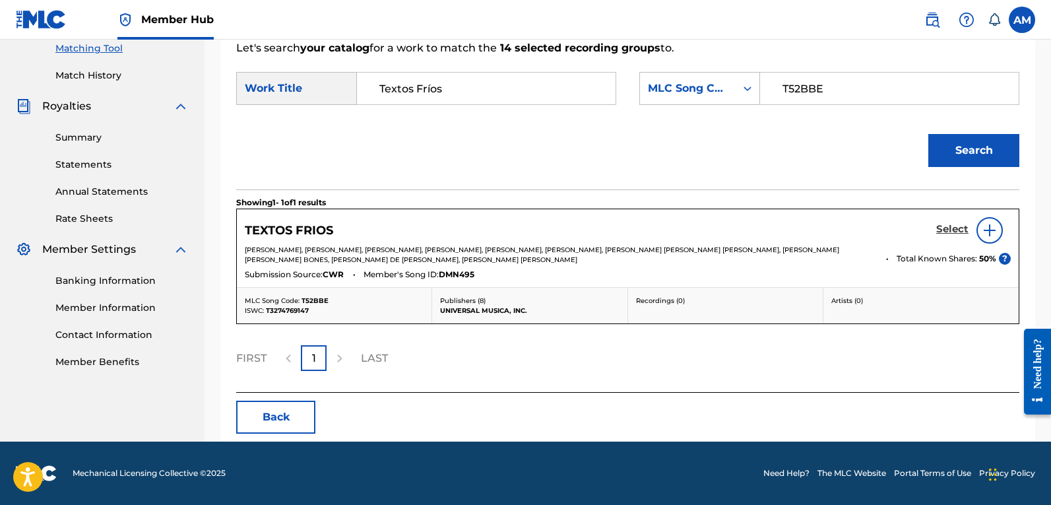
click at [948, 228] on h5 "Select" at bounding box center [952, 229] width 32 height 13
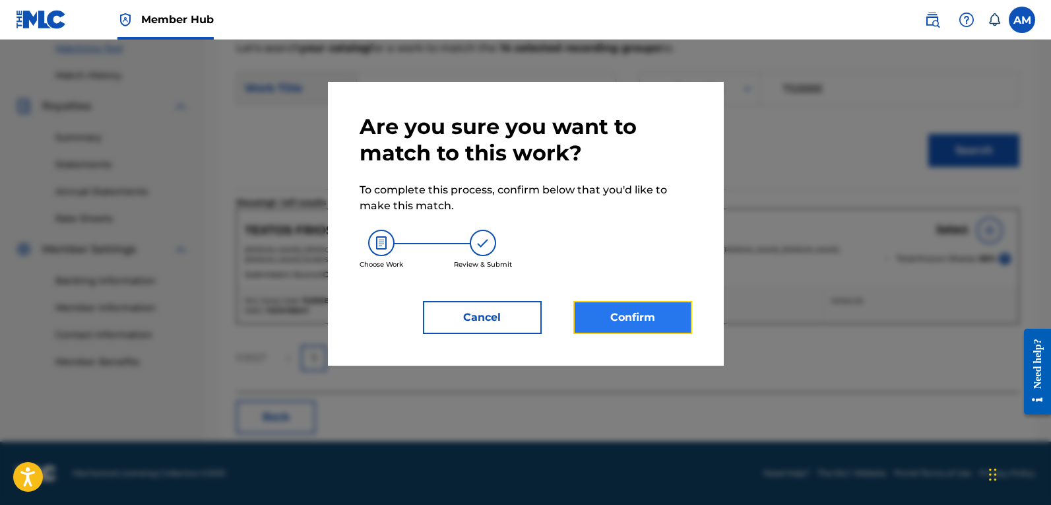
drag, startPoint x: 650, startPoint y: 311, endPoint x: 638, endPoint y: 313, distance: 11.3
click at [638, 313] on button "Confirm" at bounding box center [632, 317] width 119 height 33
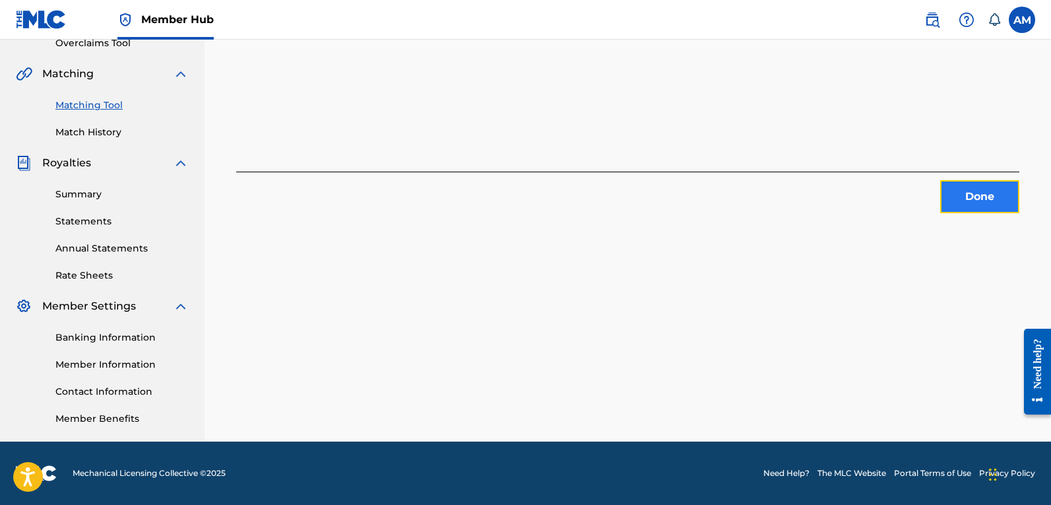
click at [981, 193] on button "Done" at bounding box center [979, 196] width 79 height 33
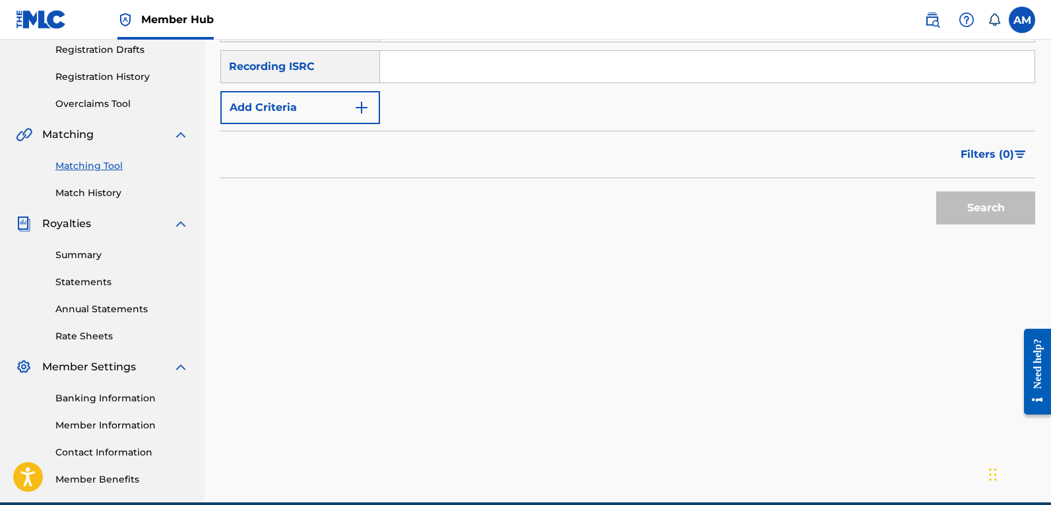
scroll to position [154, 0]
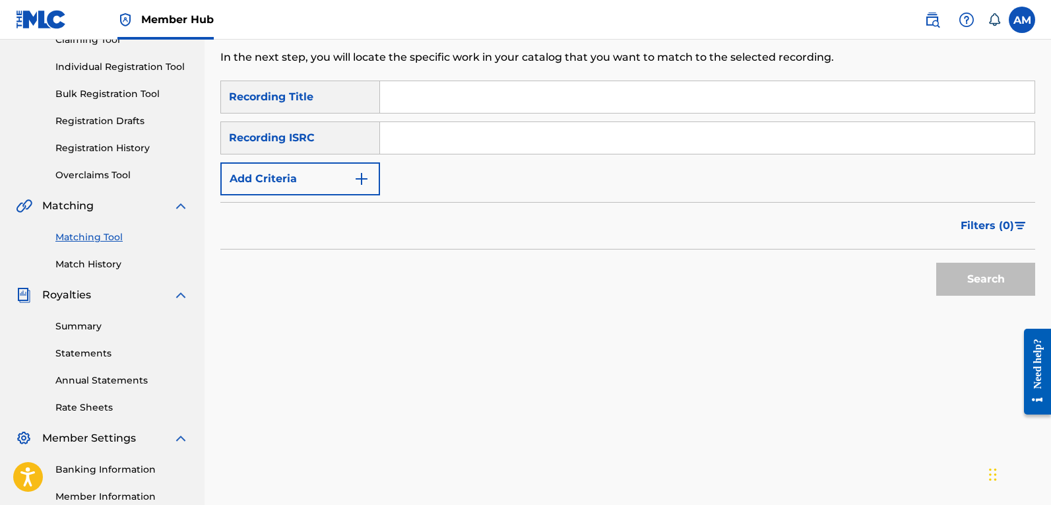
drag, startPoint x: 444, startPoint y: 140, endPoint x: 461, endPoint y: 140, distance: 17.1
click at [444, 140] on input "Search Form" at bounding box center [707, 138] width 654 height 32
paste input "QZJ842403548"
click at [997, 294] on button "Search" at bounding box center [985, 279] width 99 height 33
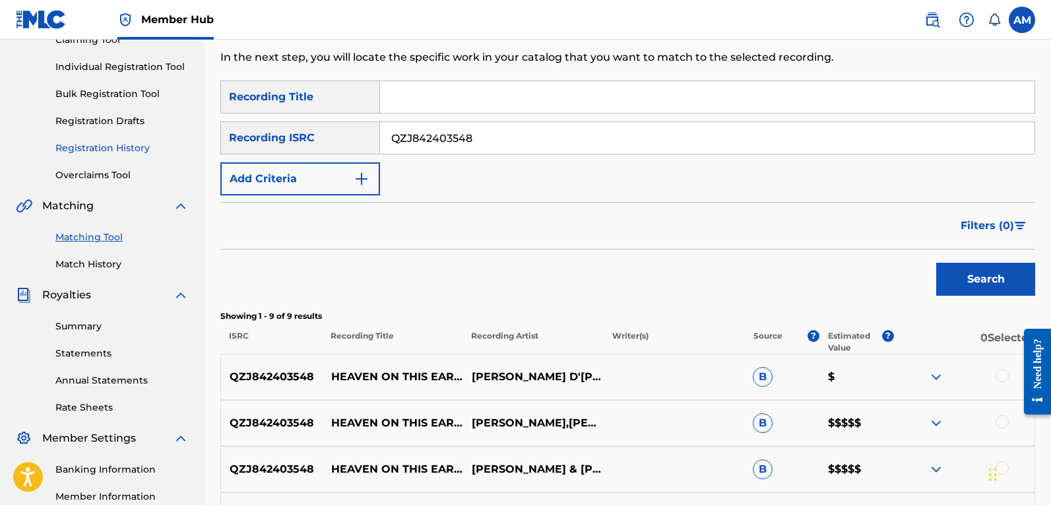
drag, startPoint x: 509, startPoint y: 140, endPoint x: 158, endPoint y: 148, distance: 351.0
click at [158, 148] on main "UNIVERSAL MUSIC PUB GROUP Summary Catalog Works Registration Claiming Tool Indi…" at bounding box center [525, 360] width 1051 height 950
paste input "K6K2333753"
type input "QZK6K2333753"
click at [987, 274] on button "Search" at bounding box center [985, 279] width 99 height 33
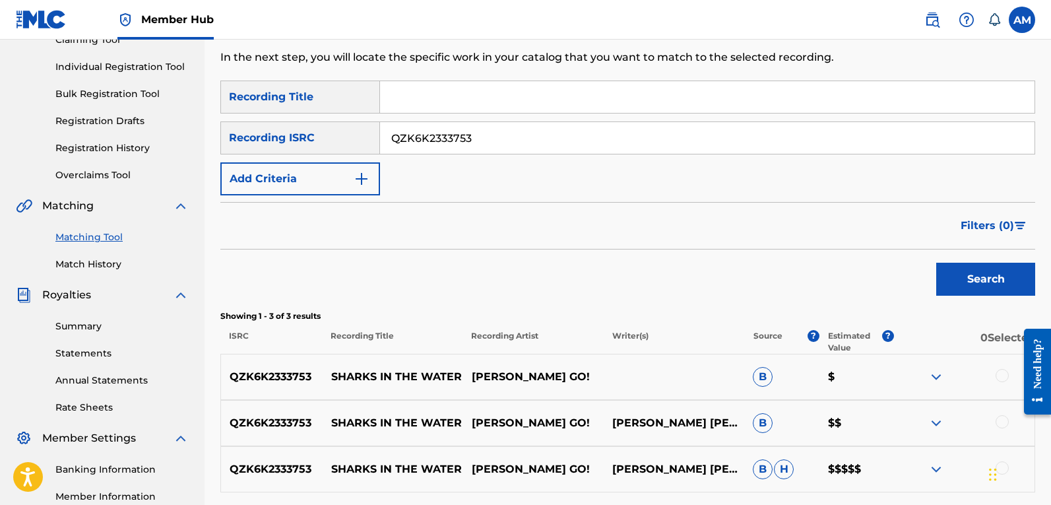
scroll to position [286, 0]
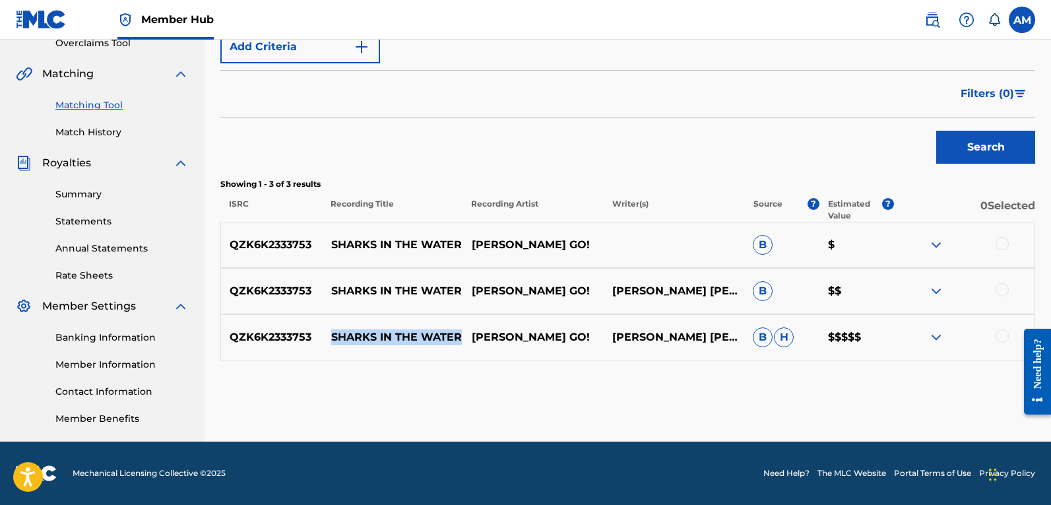
drag, startPoint x: 460, startPoint y: 338, endPoint x: 321, endPoint y: 336, distance: 138.5
click at [321, 336] on div "QZK6K2333753 SHARKS IN THE WATER [PERSON_NAME]! [PERSON_NAME] [PERSON_NAME] [PE…" at bounding box center [627, 337] width 815 height 46
copy div "SHARKS IN THE WATER"
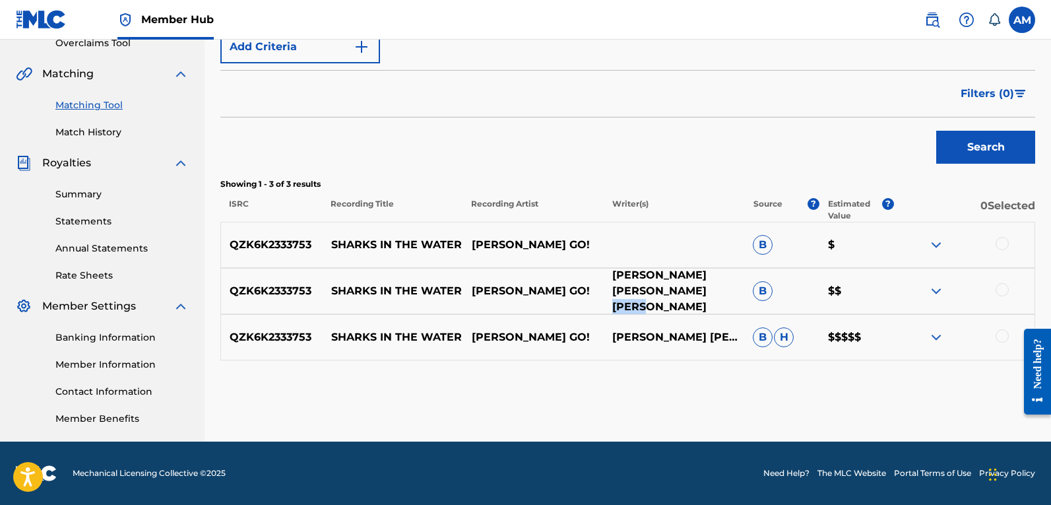
drag, startPoint x: 657, startPoint y: 290, endPoint x: 613, endPoint y: 288, distance: 43.6
click at [613, 288] on p "[PERSON_NAME] [PERSON_NAME] [PERSON_NAME]" at bounding box center [674, 290] width 140 height 47
copy p "[PERSON_NAME]"
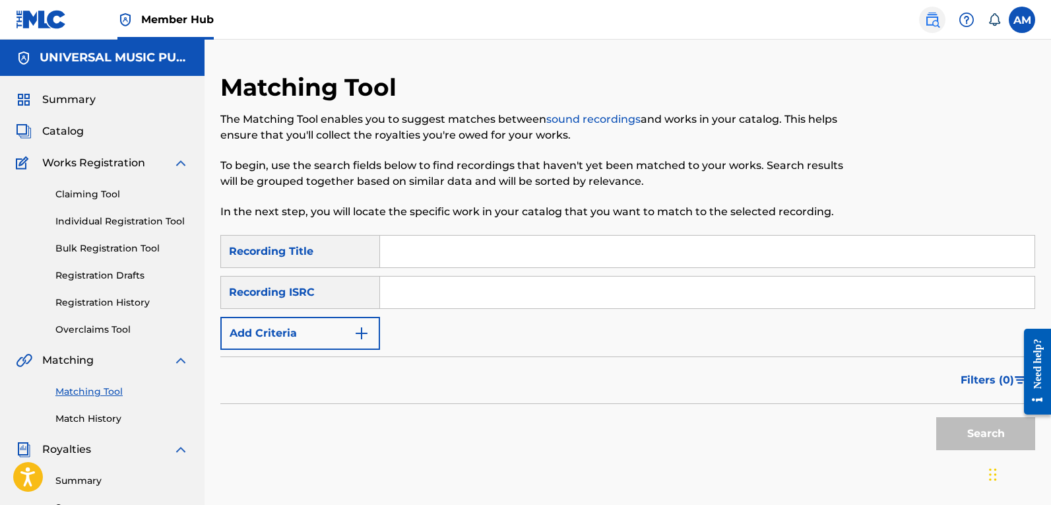
click at [937, 23] on img at bounding box center [932, 20] width 16 height 16
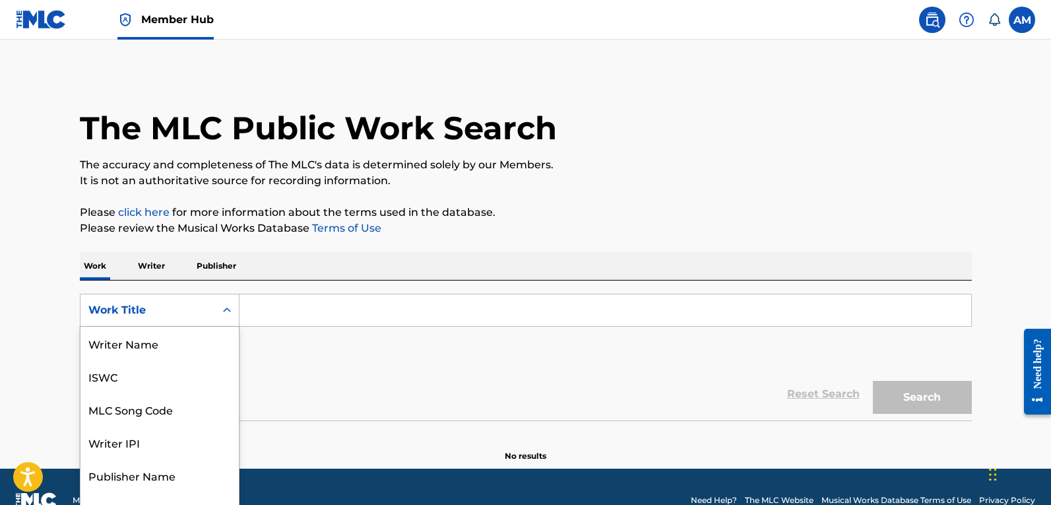
scroll to position [20, 0]
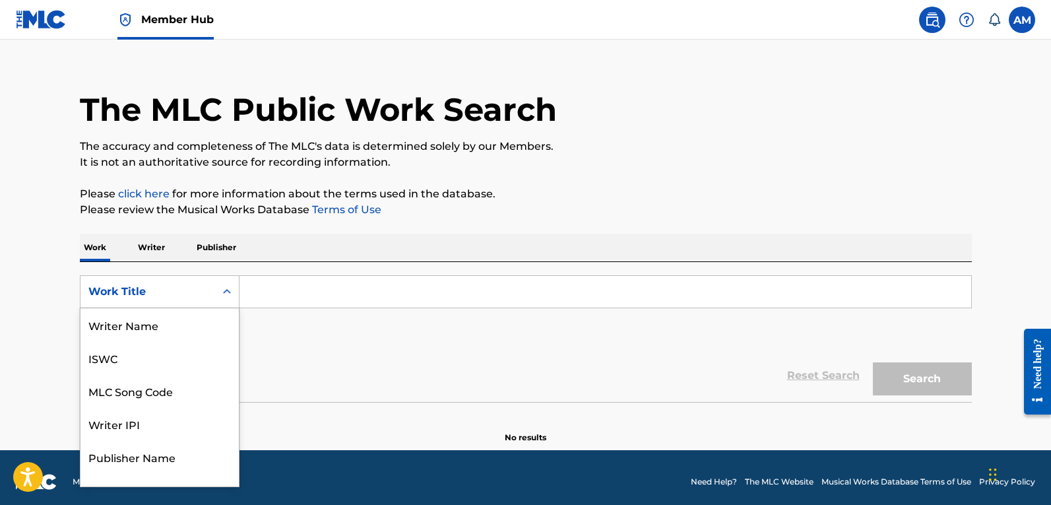
click at [192, 308] on div "8 results available. Use Up and Down to choose options, press Enter to select t…" at bounding box center [160, 291] width 160 height 33
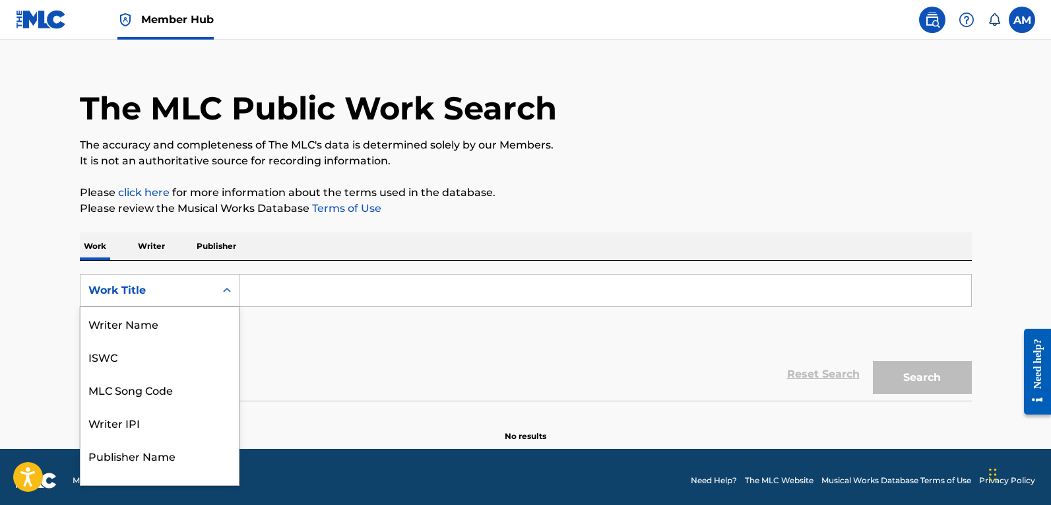
scroll to position [66, 0]
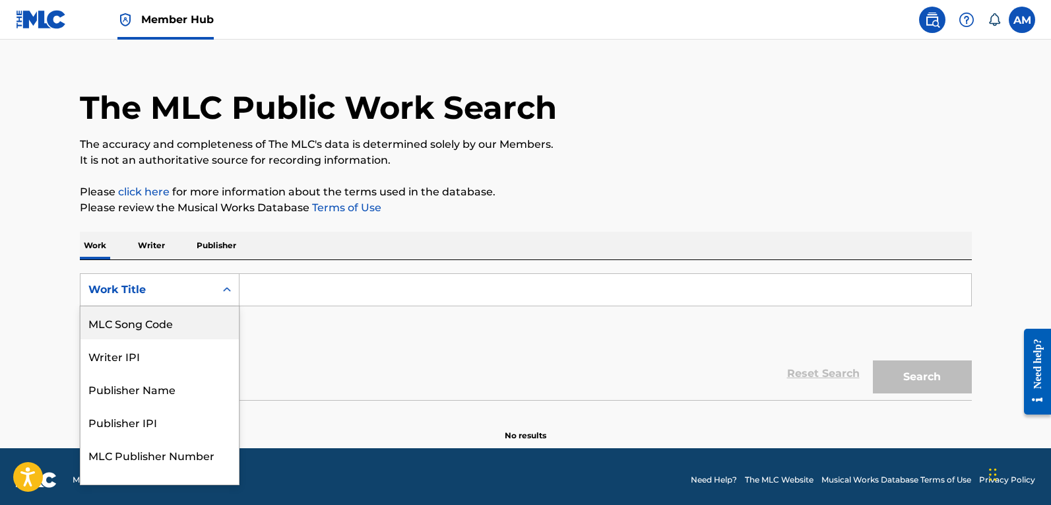
click at [188, 315] on div "MLC Song Code" at bounding box center [159, 322] width 158 height 33
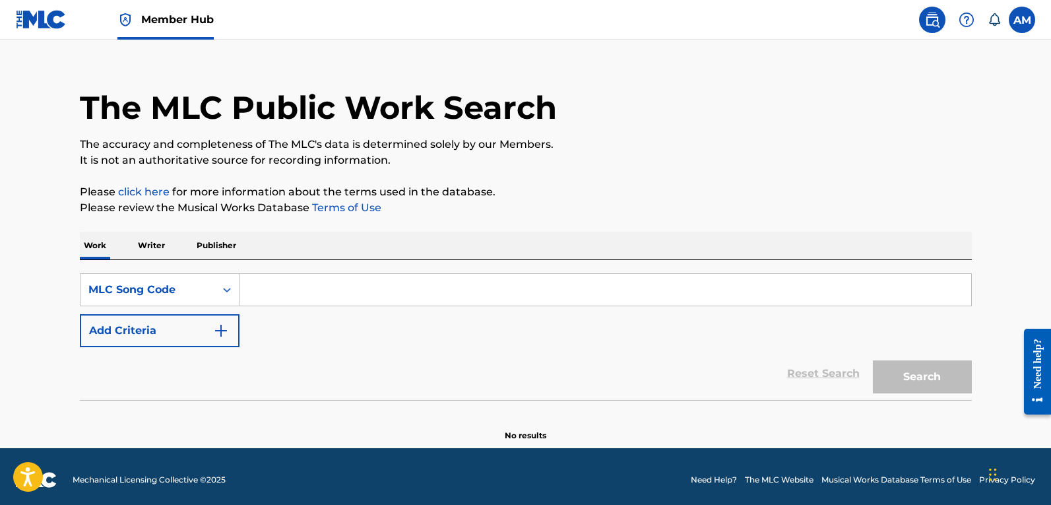
click at [330, 299] on input "Search Form" at bounding box center [604, 290] width 731 height 32
paste input "SI0NTH"
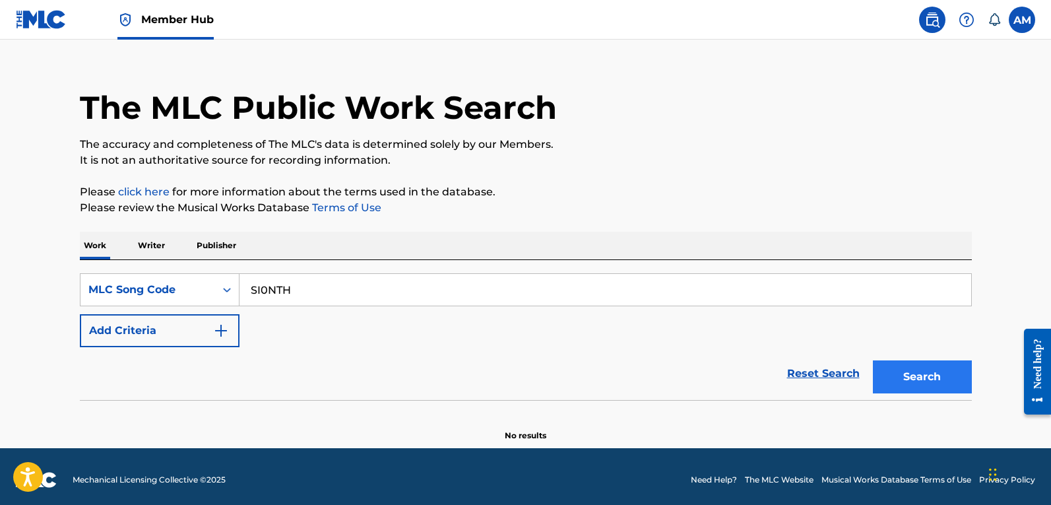
type input "SI0NTH"
click at [899, 377] on button "Search" at bounding box center [922, 376] width 99 height 33
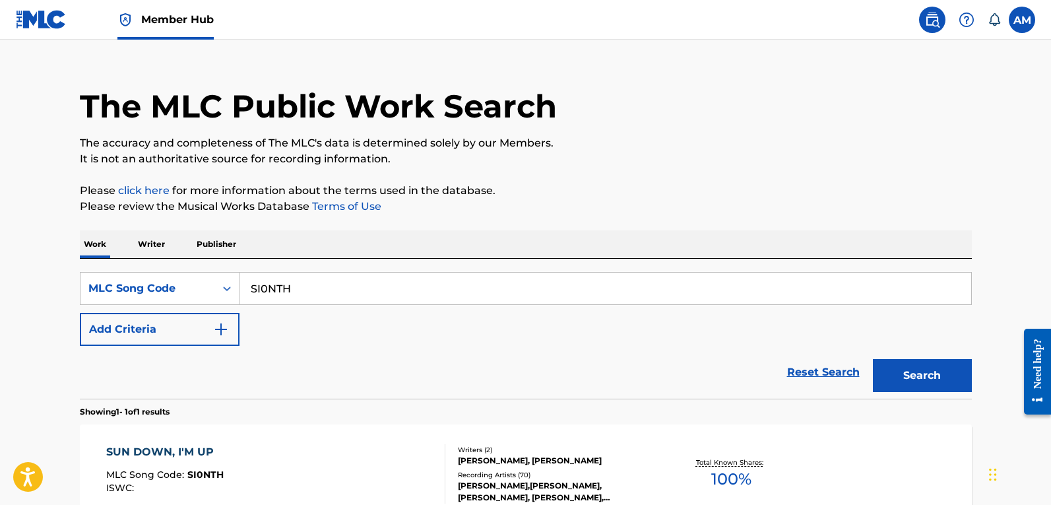
scroll to position [172, 0]
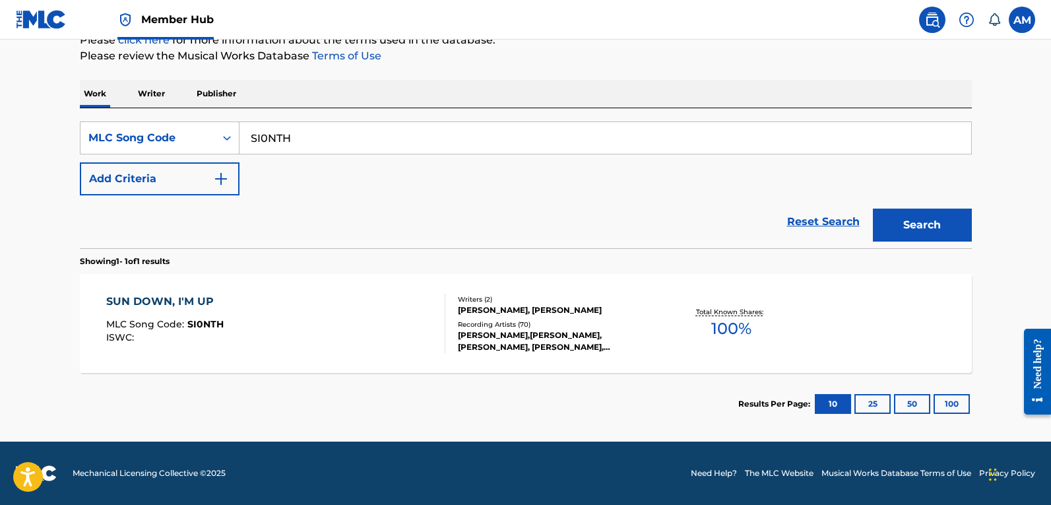
click at [463, 348] on div "[PERSON_NAME],[PERSON_NAME], [PERSON_NAME], [PERSON_NAME], [PERSON_NAME], [PERS…" at bounding box center [557, 341] width 199 height 24
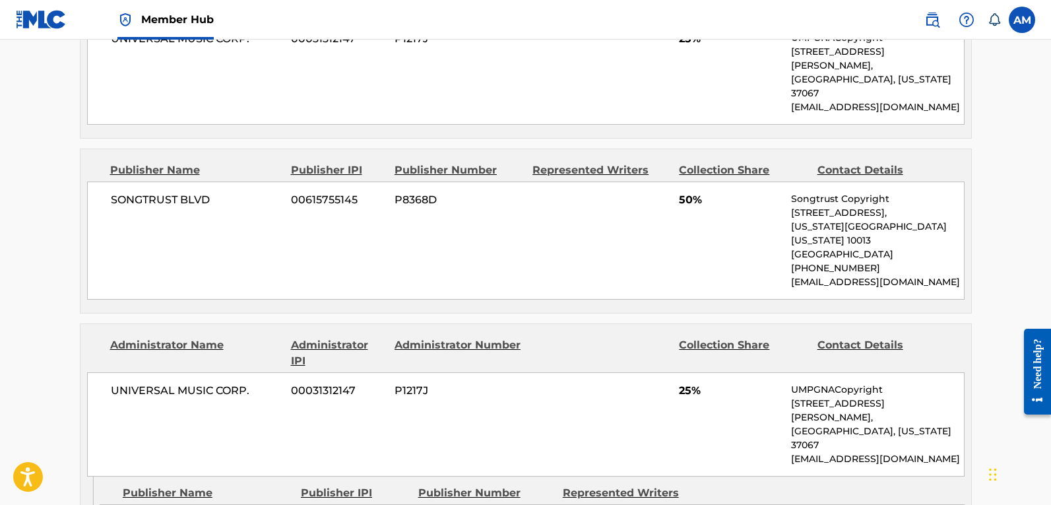
scroll to position [833, 0]
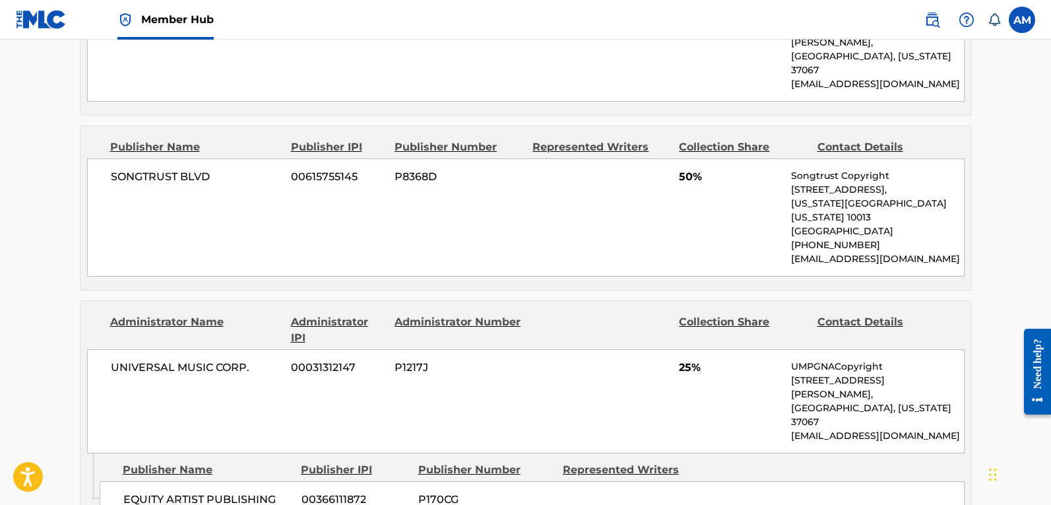
scroll to position [172, 0]
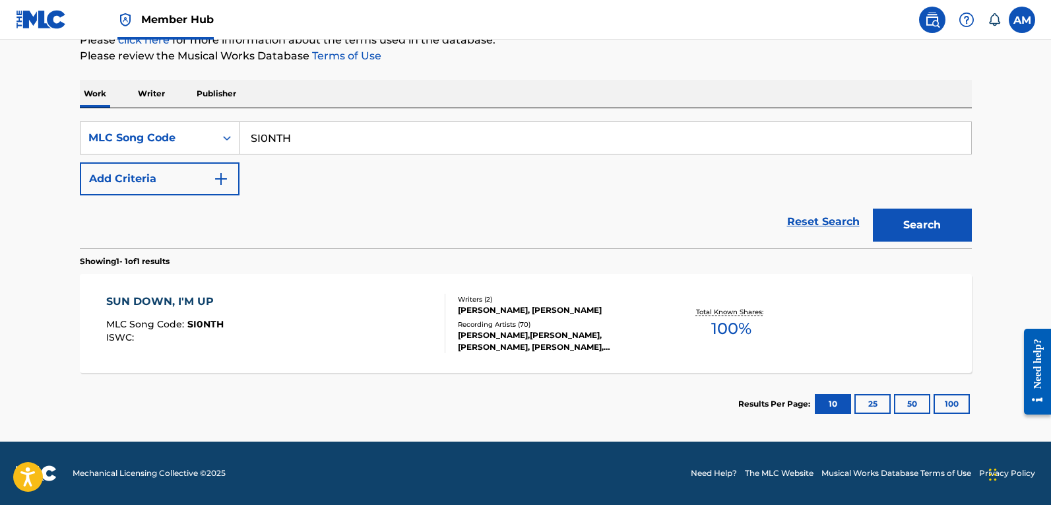
drag, startPoint x: 204, startPoint y: 145, endPoint x: 62, endPoint y: 124, distance: 143.4
click at [0, 129] on html "Accessibility Screen-Reader Guide, Feedback, and Issue Reporting | New window 0…" at bounding box center [525, 80] width 1051 height 505
paste input "TX06NO"
type input "TX06NO"
click at [936, 211] on button "Search" at bounding box center [922, 224] width 99 height 33
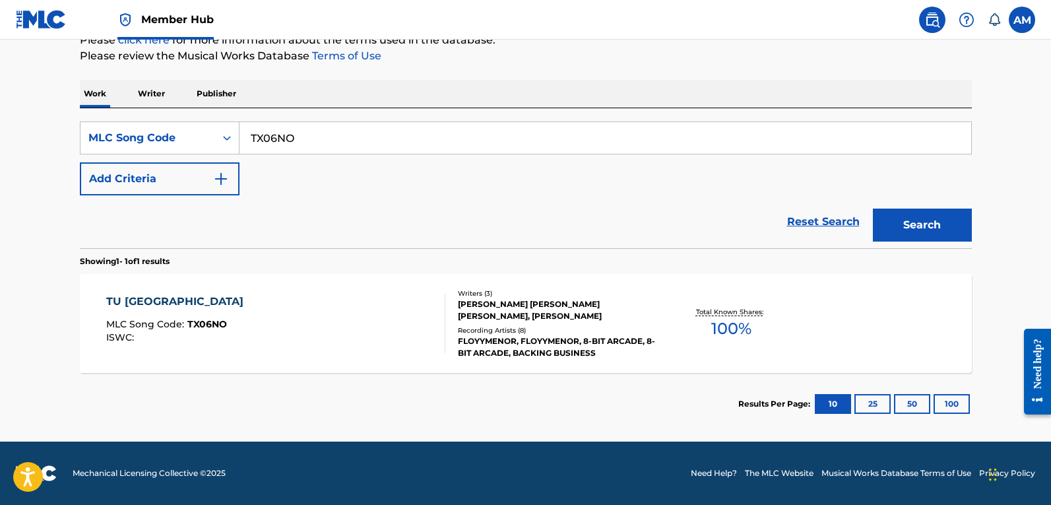
click at [230, 343] on div "TU TA RICA MLC Song Code : TX06NO ISWC :" at bounding box center [275, 323] width 339 height 59
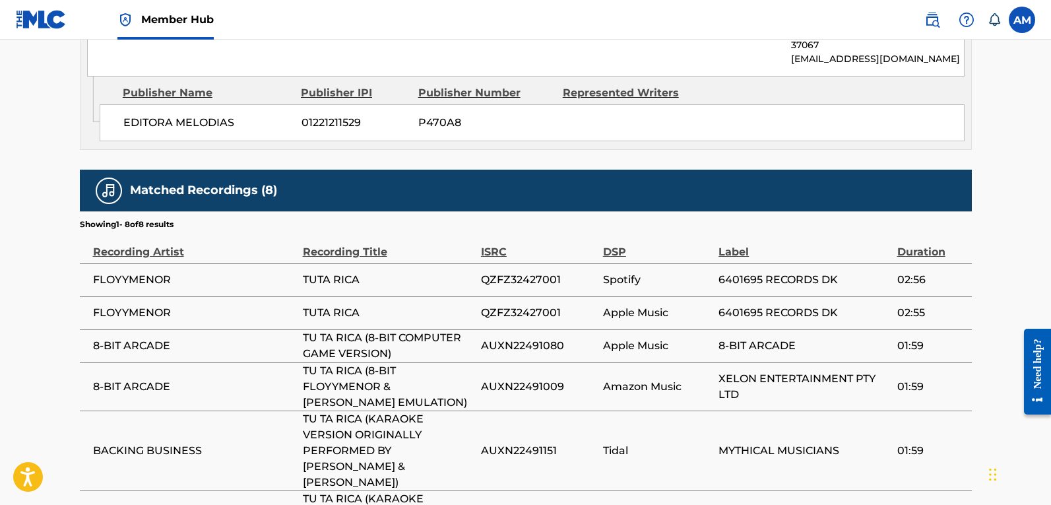
scroll to position [1319, 0]
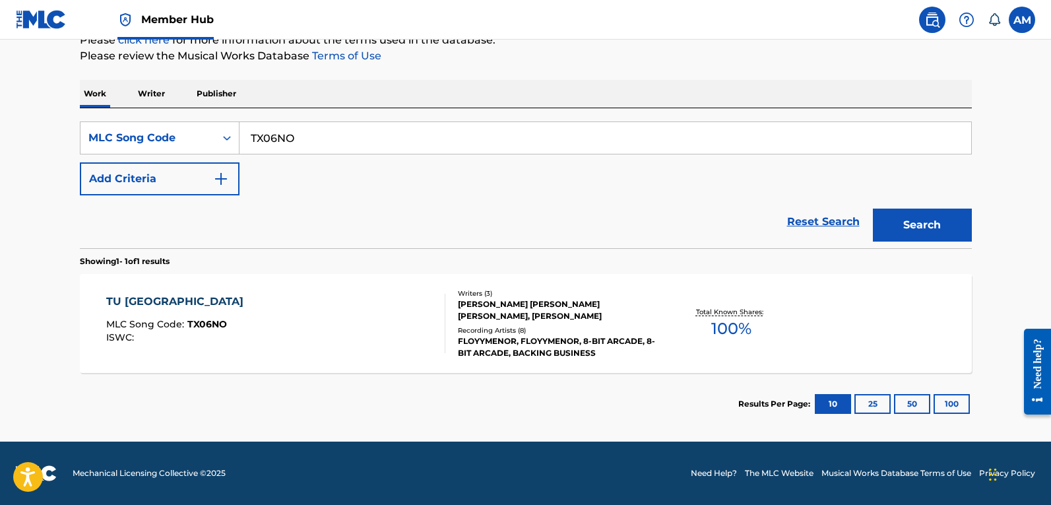
scroll to position [172, 0]
drag, startPoint x: 205, startPoint y: 135, endPoint x: 444, endPoint y: 160, distance: 240.1
click at [19, 125] on main "The MLC Public Work Search The accuracy and completeness of The MLC's data is d…" at bounding box center [525, 154] width 1051 height 574
paste input "W626I3"
type input "W626I3"
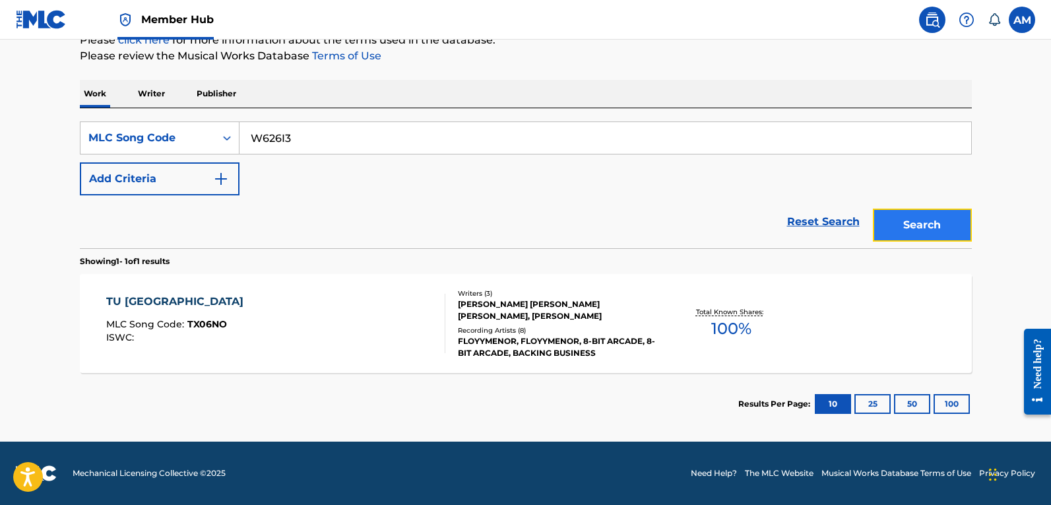
click at [929, 232] on button "Search" at bounding box center [922, 224] width 99 height 33
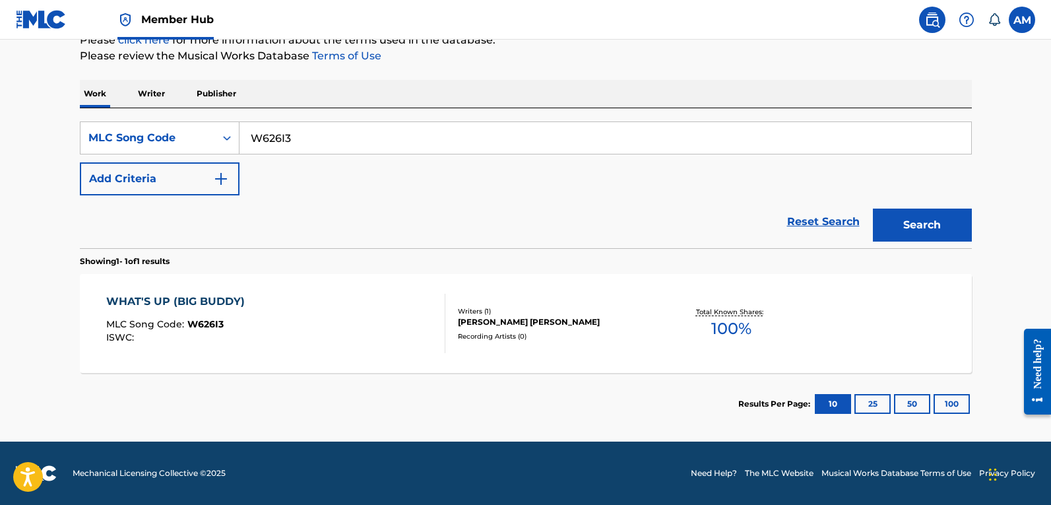
click at [362, 310] on div "WHAT'S UP (BIG BUDDY) MLC Song Code : W626I3 ISWC :" at bounding box center [275, 323] width 339 height 59
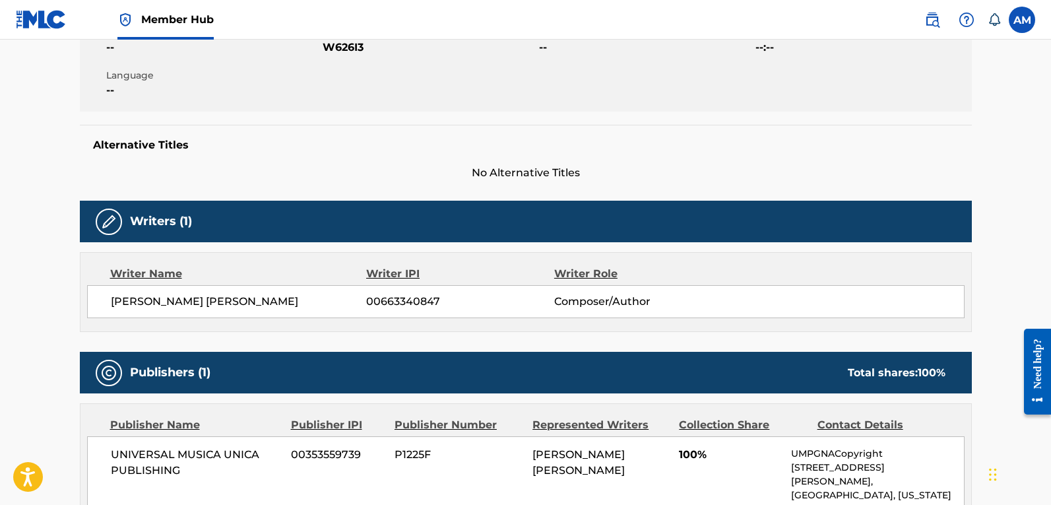
scroll to position [472, 0]
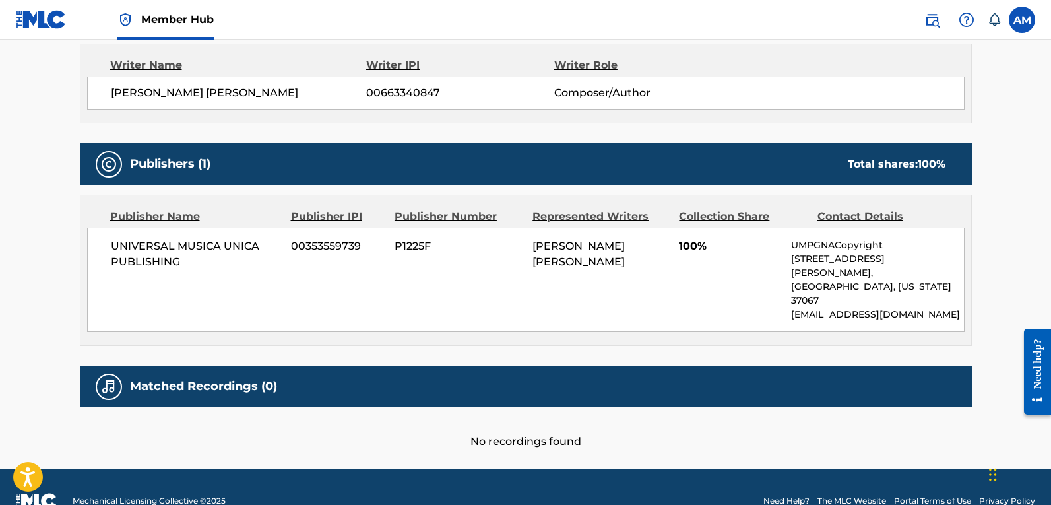
scroll to position [172, 0]
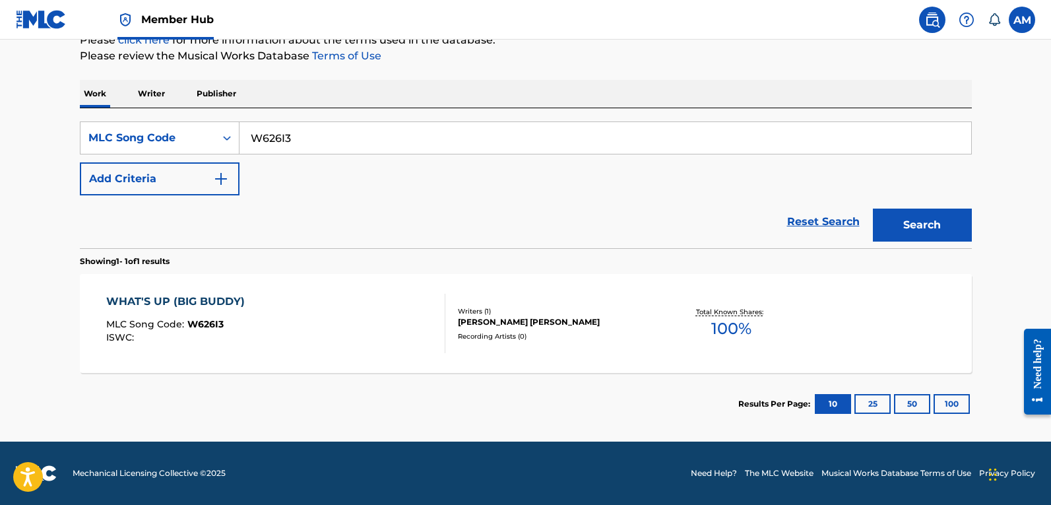
drag, startPoint x: -11, startPoint y: 129, endPoint x: 7, endPoint y: 118, distance: 21.3
click at [0, 123] on html "Accessibility Screen-Reader Guide, Feedback, and Issue Reporting | New window 0…" at bounding box center [525, 80] width 1051 height 505
paste input "T52BBE"
type input "T52BBE"
click at [937, 228] on button "Search" at bounding box center [922, 224] width 99 height 33
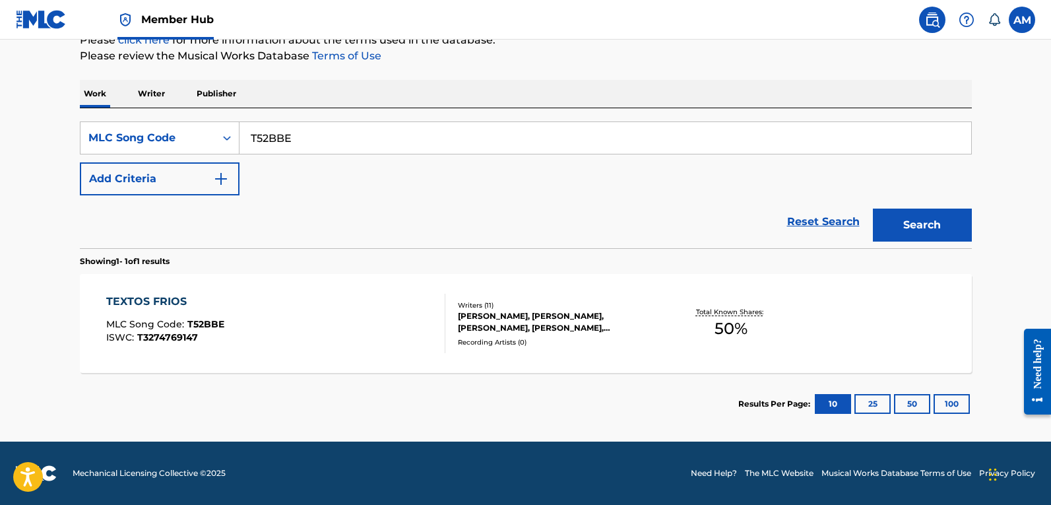
click at [452, 330] on div "Writers ( 11 ) JONATHAN L GUTIERREZ, DJ NELSON, ALVIN BAEZ, ANDRES GAVILLAN, SA…" at bounding box center [551, 323] width 212 height 47
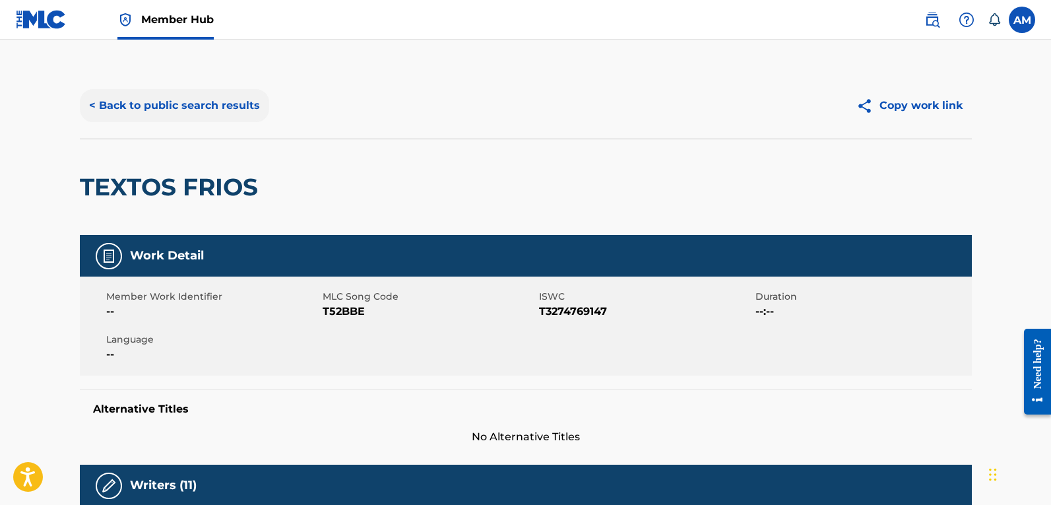
click at [213, 107] on button "< Back to public search results" at bounding box center [174, 105] width 189 height 33
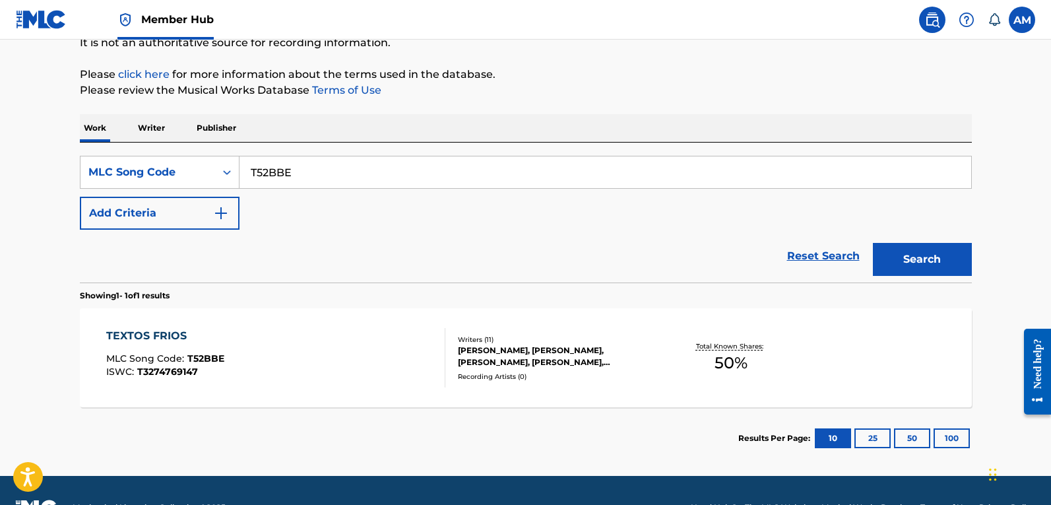
drag, startPoint x: 317, startPoint y: 179, endPoint x: 55, endPoint y: 183, distance: 261.9
click at [55, 183] on main "The MLC Public Work Search The accuracy and completeness of The MLC's data is d…" at bounding box center [525, 189] width 1051 height 574
paste input "A5WC2"
click at [919, 264] on button "Search" at bounding box center [922, 259] width 99 height 33
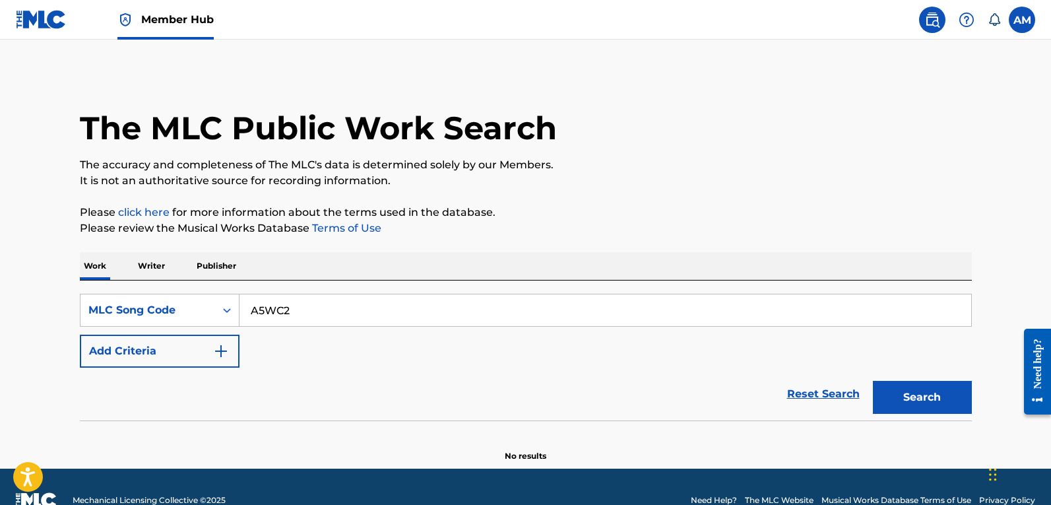
click at [251, 308] on input "A5WC2" at bounding box center [604, 310] width 731 height 32
type input "cA5WC2"
click at [905, 396] on button "Search" at bounding box center [922, 397] width 99 height 33
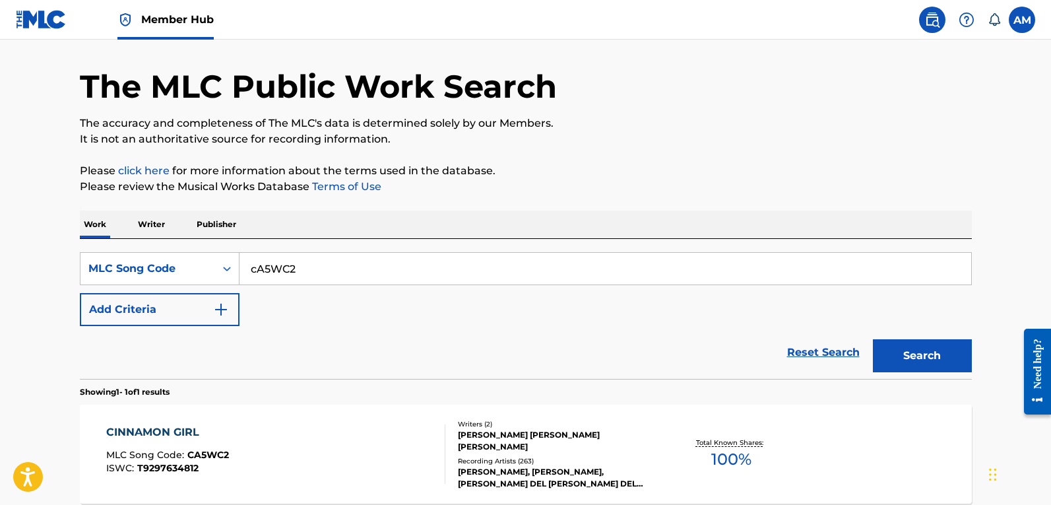
scroll to position [172, 0]
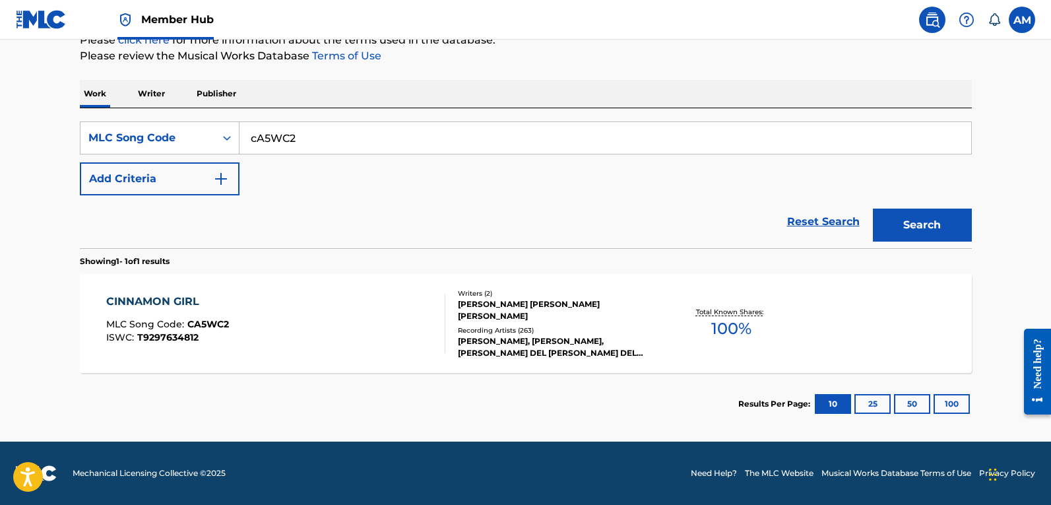
click at [393, 321] on div "CINNAMON GIRL MLC Song Code : CA5WC2 ISWC : T9297634812" at bounding box center [275, 323] width 339 height 59
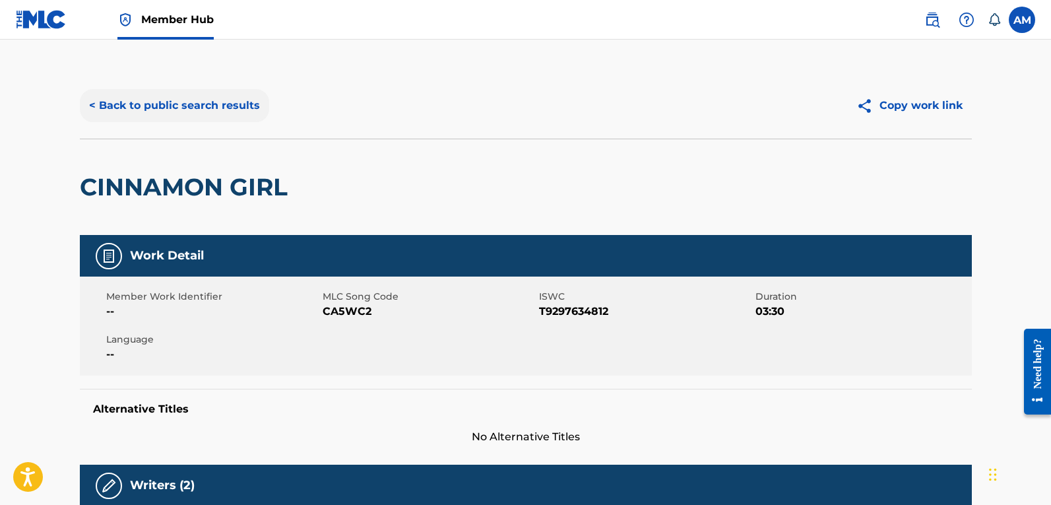
click at [218, 103] on button "< Back to public search results" at bounding box center [174, 105] width 189 height 33
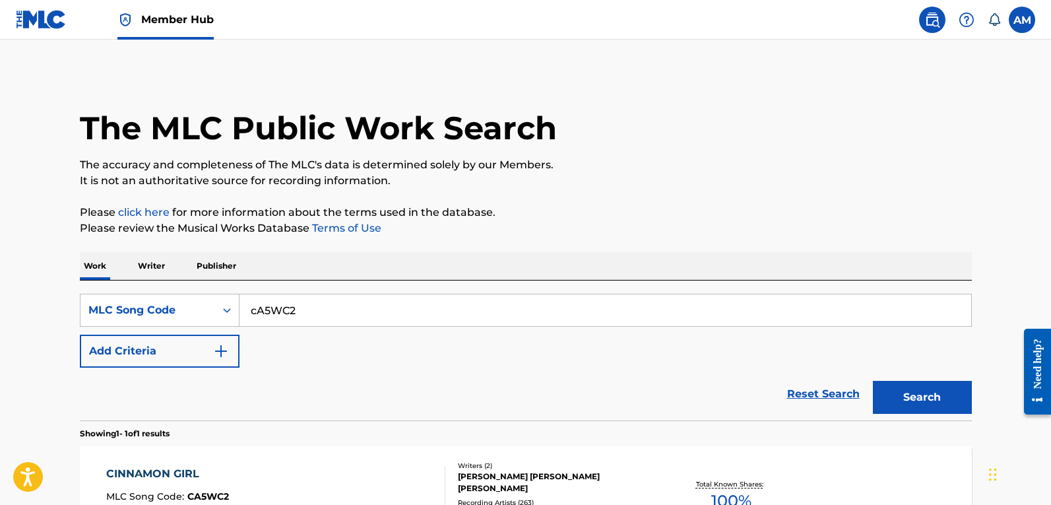
scroll to position [138, 0]
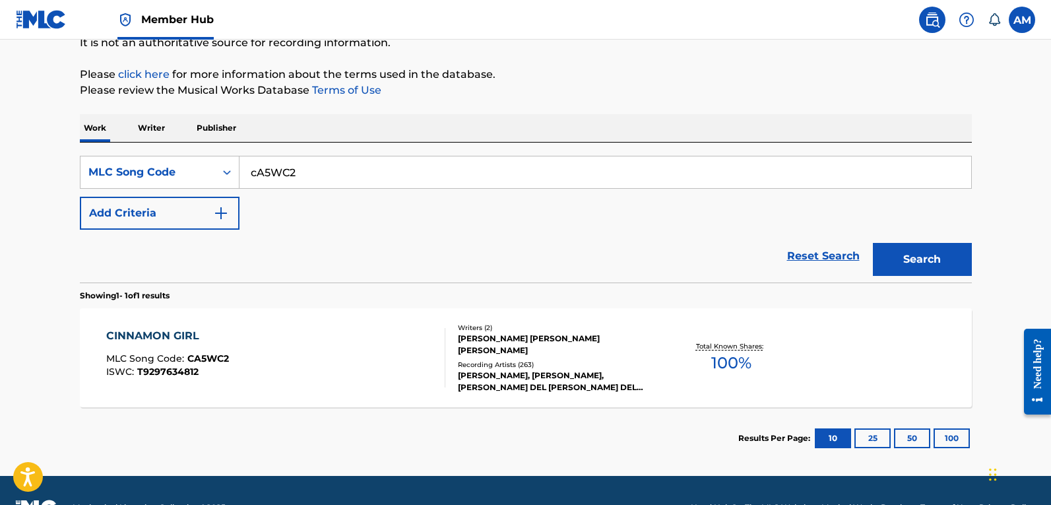
drag, startPoint x: -96, startPoint y: 191, endPoint x: 291, endPoint y: 202, distance: 386.7
click at [0, 191] on html "Accessibility Screen-Reader Guide, Feedback, and Issue Reporting | New window 0…" at bounding box center [525, 114] width 1051 height 505
paste input "DS22P"
click at [923, 258] on button "Search" at bounding box center [922, 259] width 99 height 33
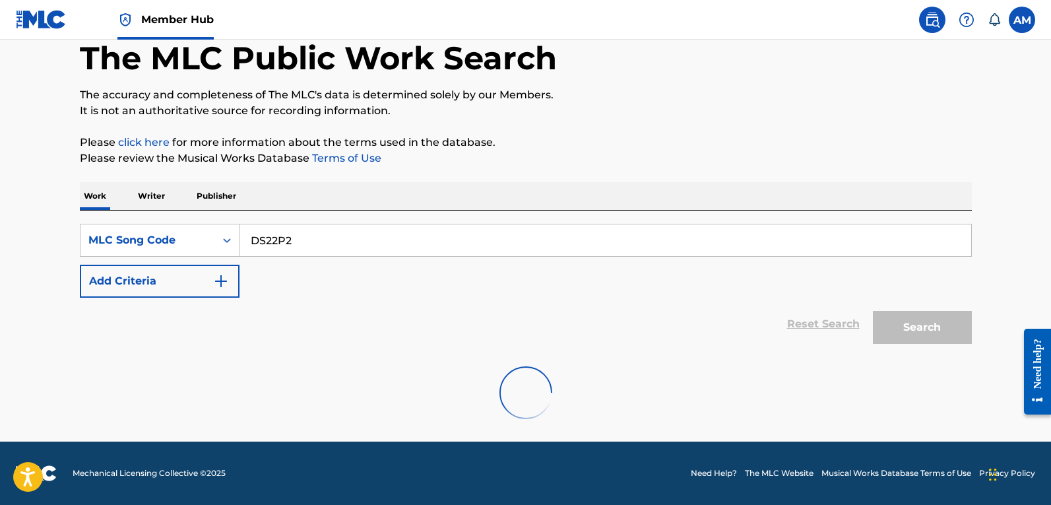
scroll to position [0, 0]
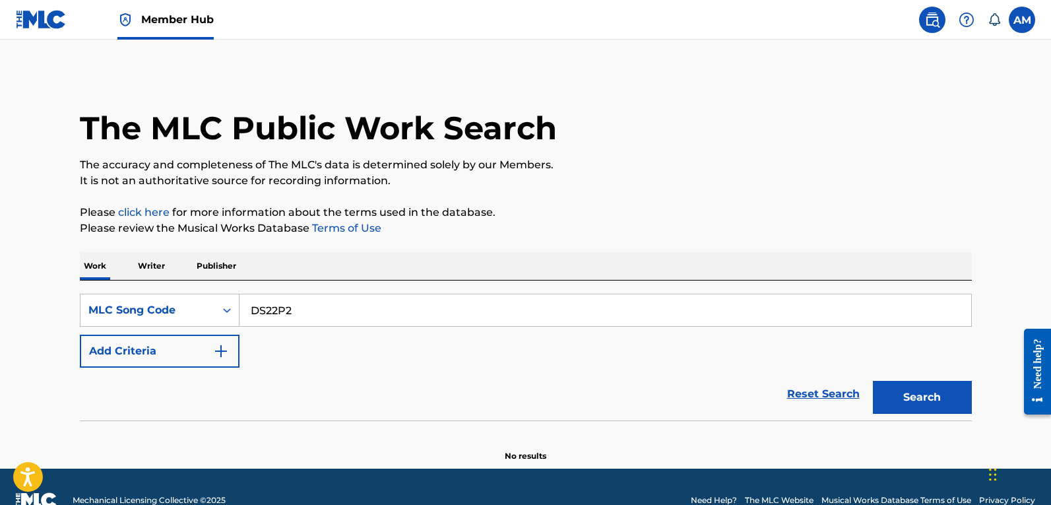
drag, startPoint x: 311, startPoint y: 303, endPoint x: 294, endPoint y: 326, distance: 28.8
click at [129, 321] on div "SearchWithCriteria966f6d5f-2a86-427f-af9b-34e509076fbc MLC Song Code DS22P2" at bounding box center [526, 310] width 892 height 33
paste input "ZR"
click at [916, 407] on button "Search" at bounding box center [922, 397] width 99 height 33
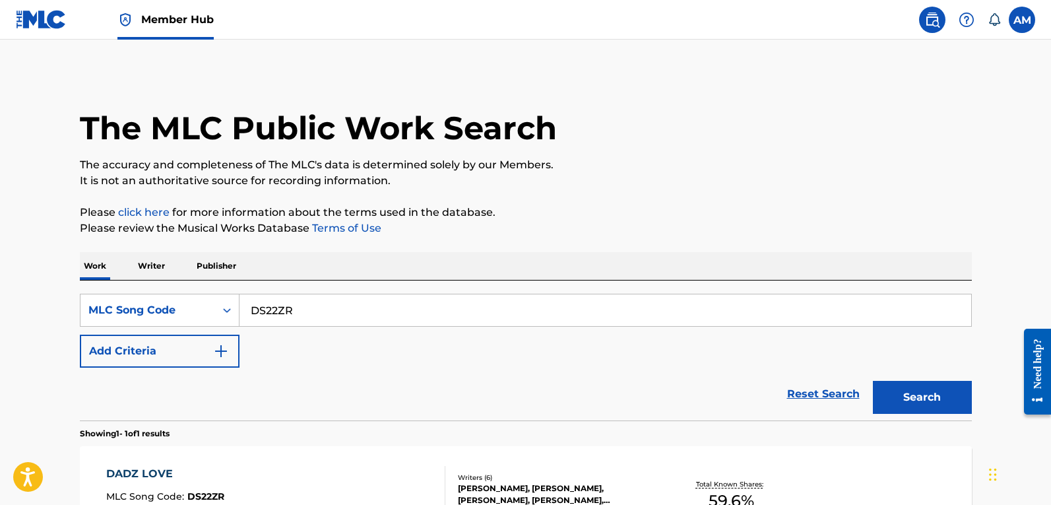
drag, startPoint x: 332, startPoint y: 313, endPoint x: 421, endPoint y: 343, distance: 94.7
click at [40, 315] on main "The MLC Public Work Search The accuracy and completeness of The MLC's data is d…" at bounding box center [525, 327] width 1051 height 574
paste input "B3117K"
type input "B3117K"
click at [923, 391] on button "Search" at bounding box center [922, 397] width 99 height 33
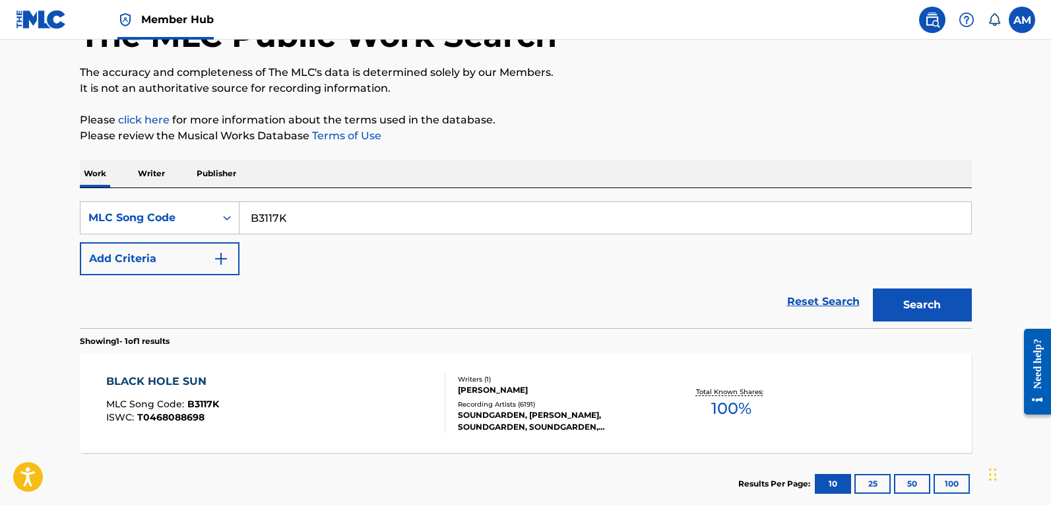
scroll to position [136, 0]
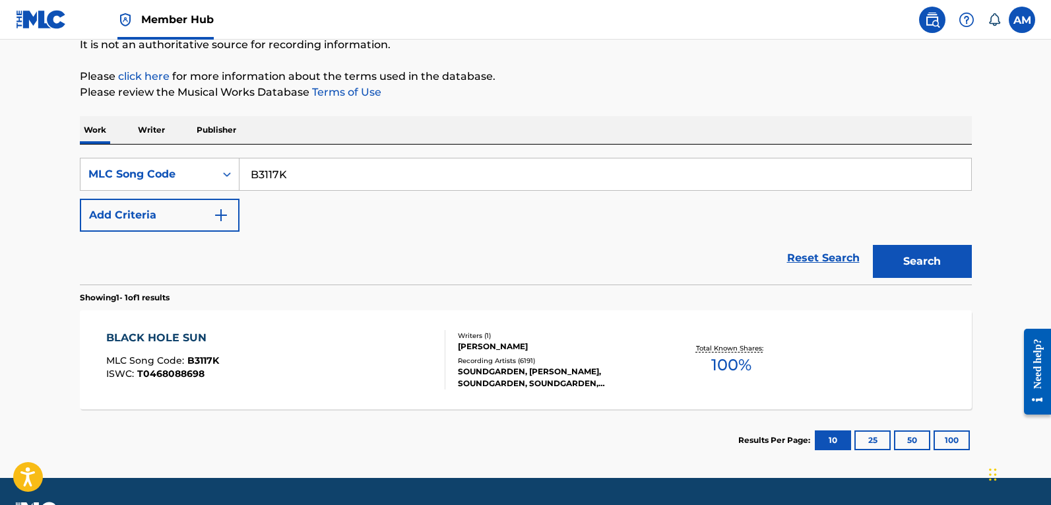
click at [485, 364] on div "Recording Artists ( 6191 )" at bounding box center [557, 361] width 199 height 10
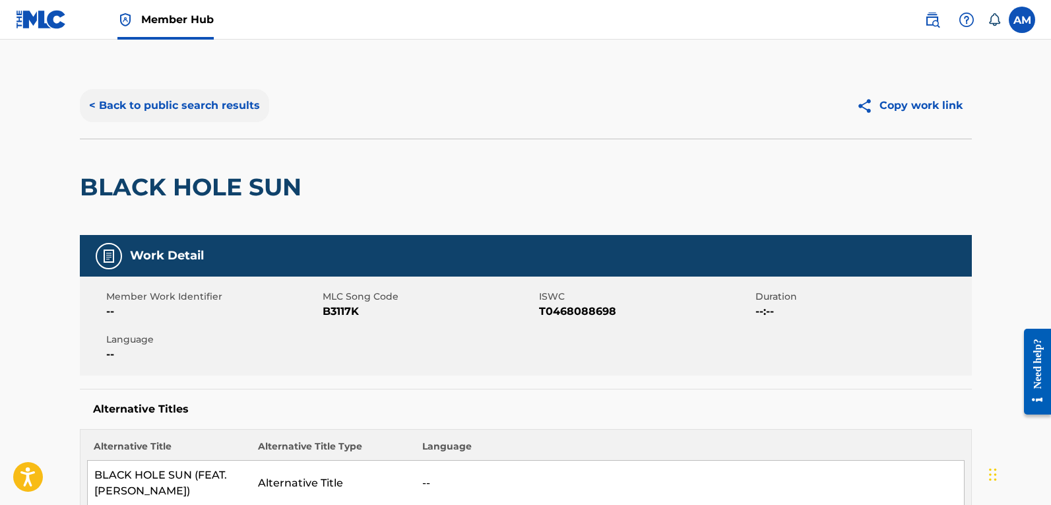
click at [205, 100] on button "< Back to public search results" at bounding box center [174, 105] width 189 height 33
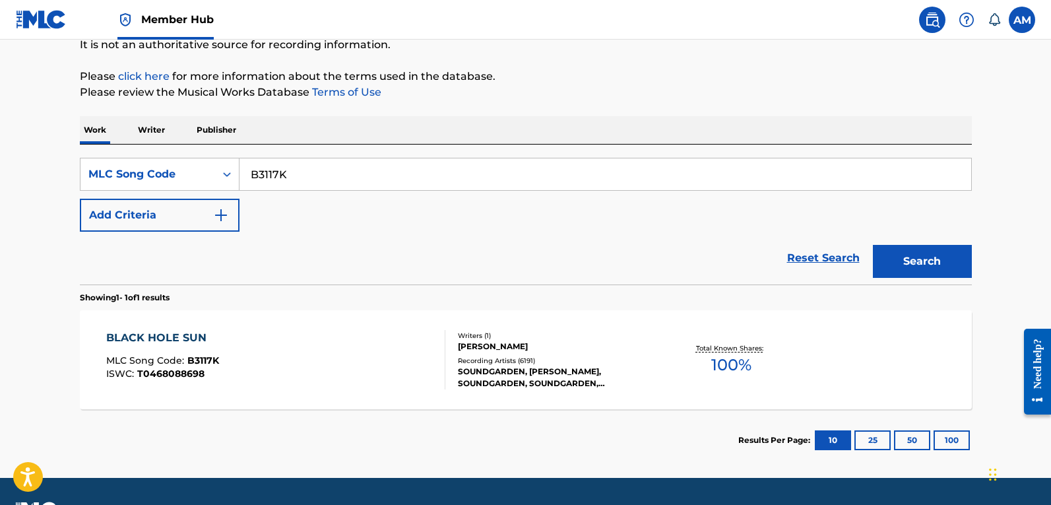
drag, startPoint x: 299, startPoint y: 166, endPoint x: -84, endPoint y: 164, distance: 382.6
click at [0, 164] on html "Accessibility Screen-Reader Guide, Feedback, and Issue Reporting | New window 0…" at bounding box center [525, 116] width 1051 height 505
paste input "T52BBE"
type input "T52BBE"
click at [931, 261] on button "Search" at bounding box center [922, 261] width 99 height 33
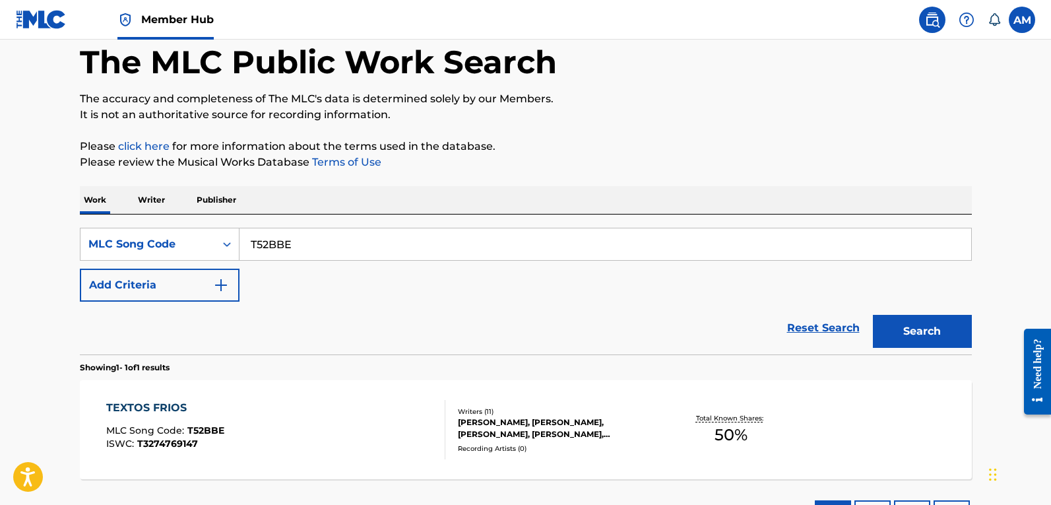
scroll to position [172, 0]
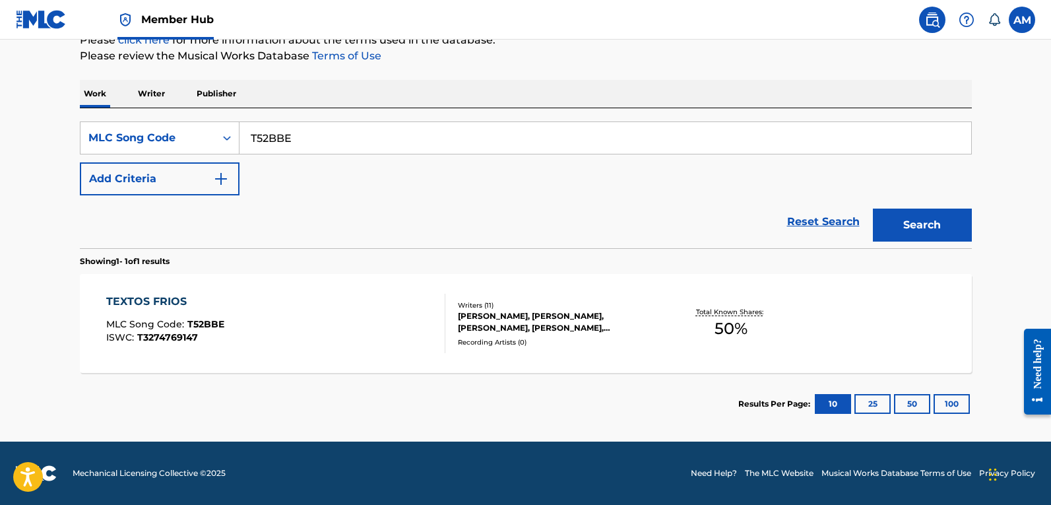
click at [266, 336] on div "TEXTOS FRIOS MLC Song Code : T52BBE ISWC : T3274769147" at bounding box center [275, 323] width 339 height 59
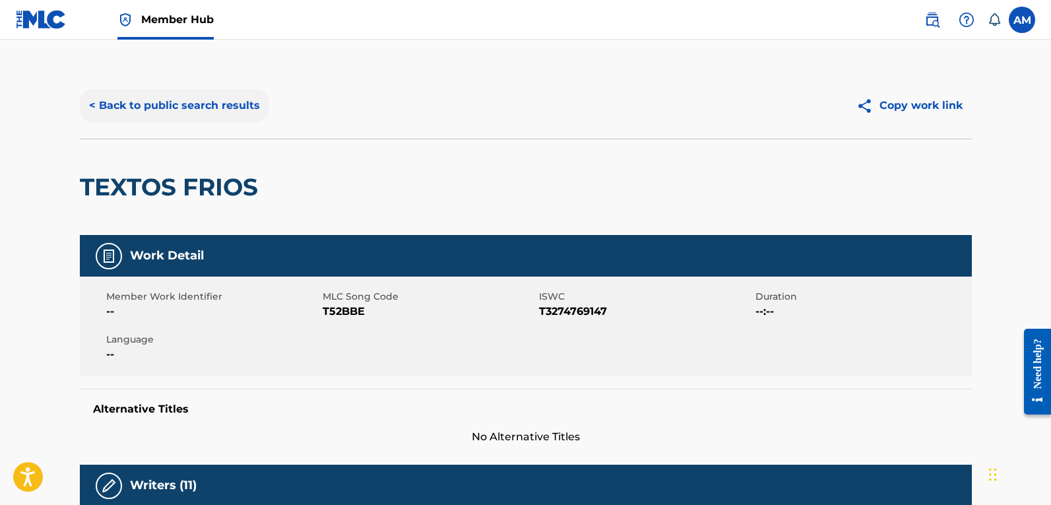
click at [198, 113] on button "< Back to public search results" at bounding box center [174, 105] width 189 height 33
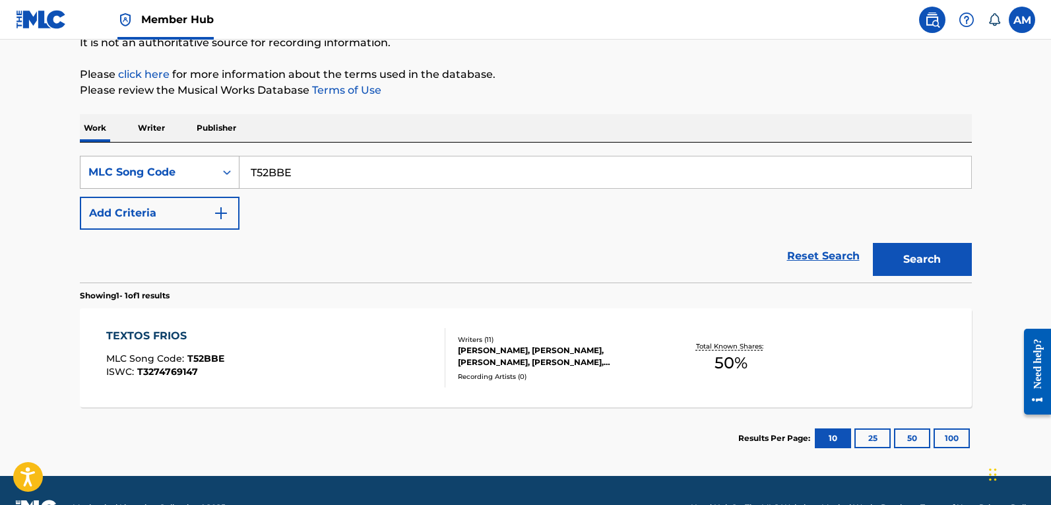
click at [125, 166] on div "MLC Song Code" at bounding box center [147, 172] width 119 height 16
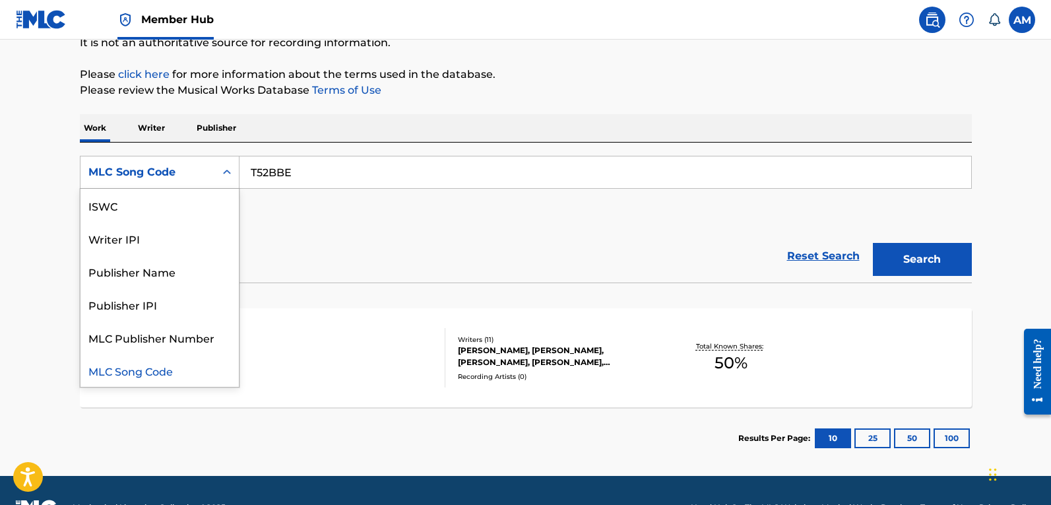
scroll to position [0, 0]
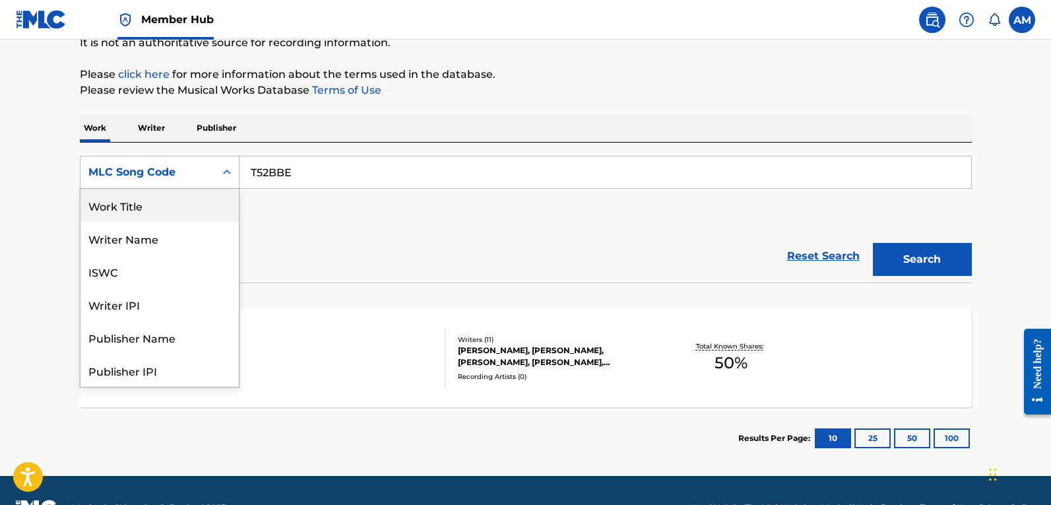
click at [163, 210] on div "Work Title" at bounding box center [159, 205] width 158 height 33
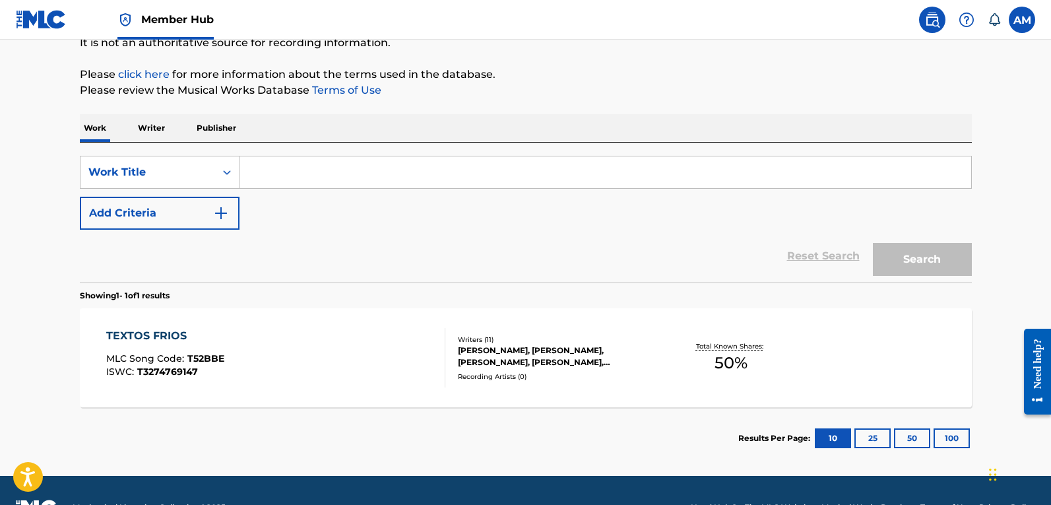
click at [319, 182] on input "Search Form" at bounding box center [604, 172] width 731 height 32
drag, startPoint x: 295, startPoint y: 172, endPoint x: 245, endPoint y: 175, distance: 50.2
click at [292, 168] on input "Search Form" at bounding box center [604, 172] width 731 height 32
paste input "HEAVEN ON THIS EARTH"
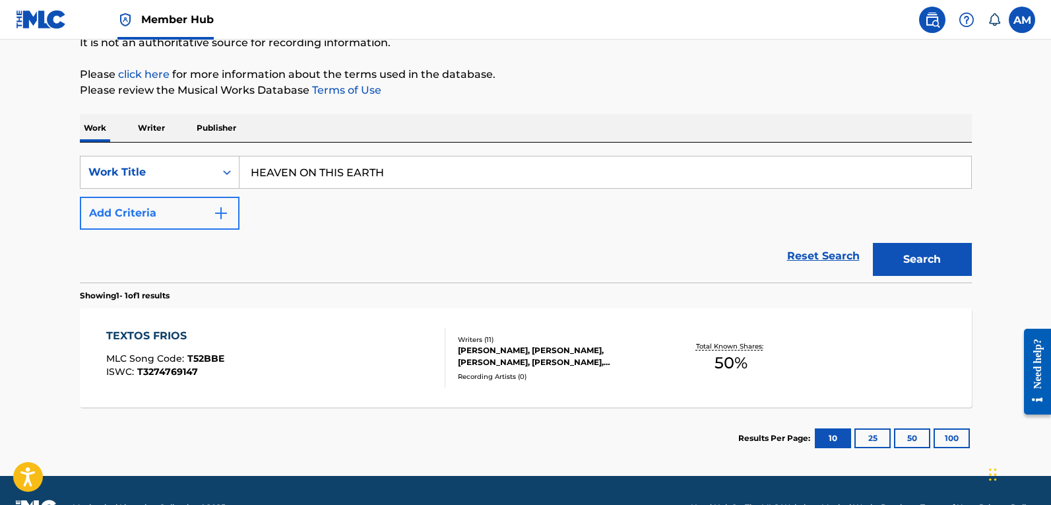
type input "HEAVEN ON THIS EARTH"
click at [162, 208] on button "Add Criteria" at bounding box center [160, 213] width 160 height 33
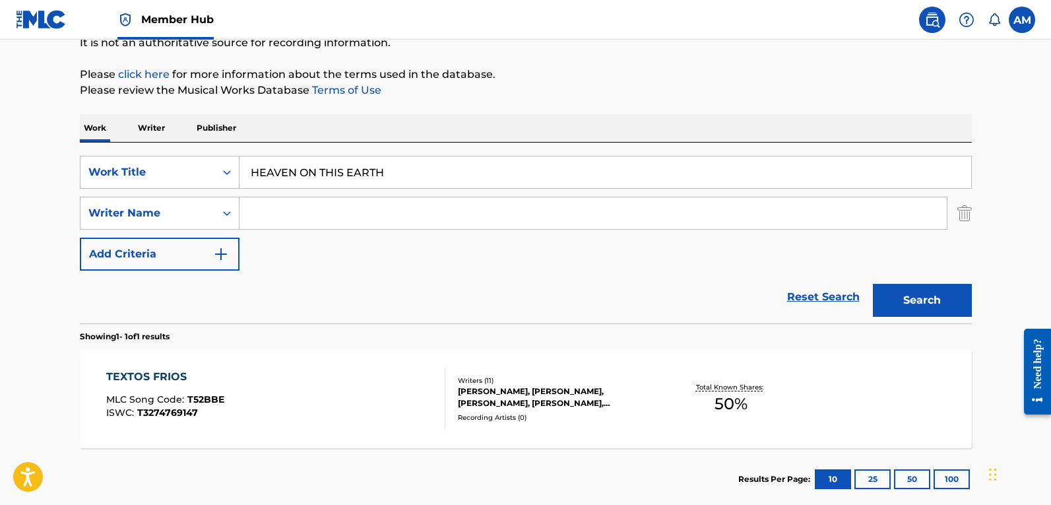
click at [287, 218] on input "Search Form" at bounding box center [592, 213] width 707 height 32
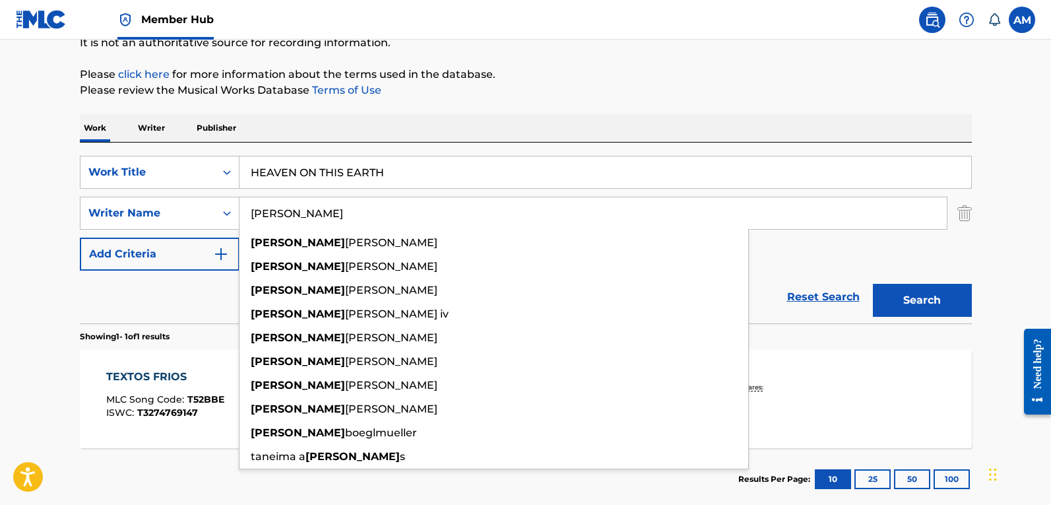
type input "FRANK"
click at [873, 284] on button "Search" at bounding box center [922, 300] width 99 height 33
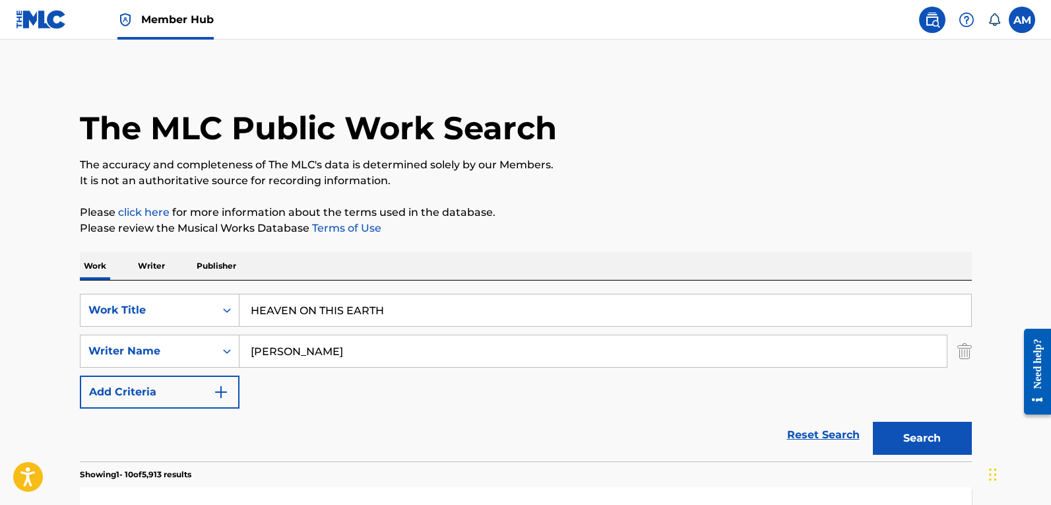
drag, startPoint x: 417, startPoint y: 308, endPoint x: -69, endPoint y: 305, distance: 485.5
click at [0, 305] on html "Accessibility Screen-Reader Guide, Feedback, and Issue Reporting | New window 0…" at bounding box center [525, 252] width 1051 height 505
paste input "SHARKS IN THE WATER"
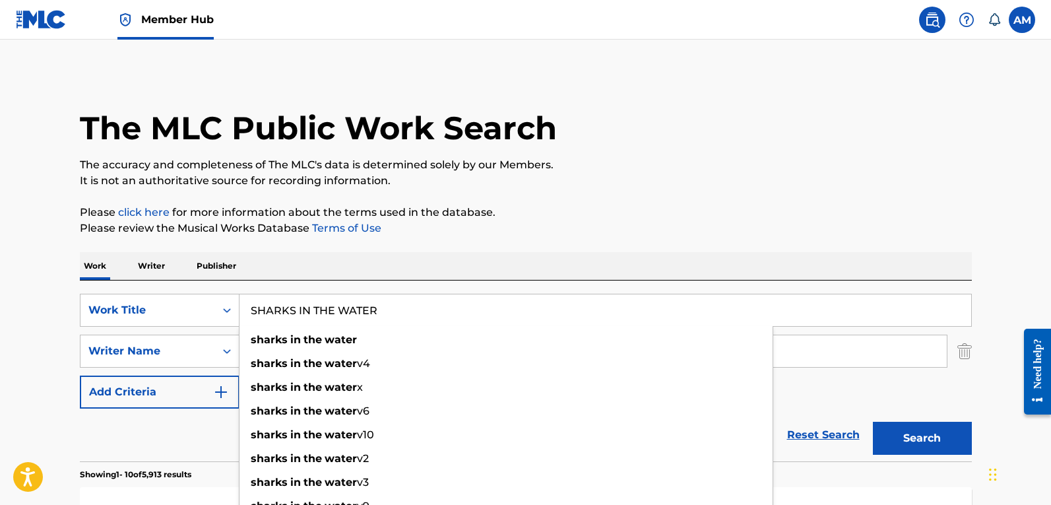
type input "SHARKS IN THE WATER"
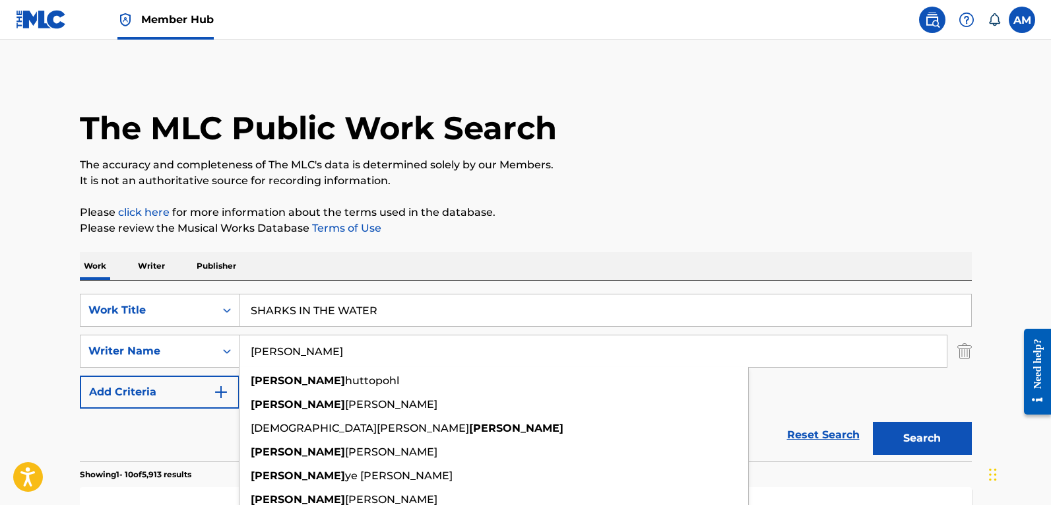
drag, startPoint x: 723, startPoint y: 359, endPoint x: 709, endPoint y: 359, distance: 13.9
click at [709, 359] on input "FRANK" at bounding box center [592, 351] width 707 height 32
drag, startPoint x: 191, startPoint y: 365, endPoint x: 394, endPoint y: 396, distance: 205.6
click at [82, 367] on div "SearchWithCriteriae5ec9214-d90b-4a30-9d59-9e142920535b Work Title SHARKS IN THE…" at bounding box center [526, 351] width 892 height 115
paste input "[PERSON_NAME]"
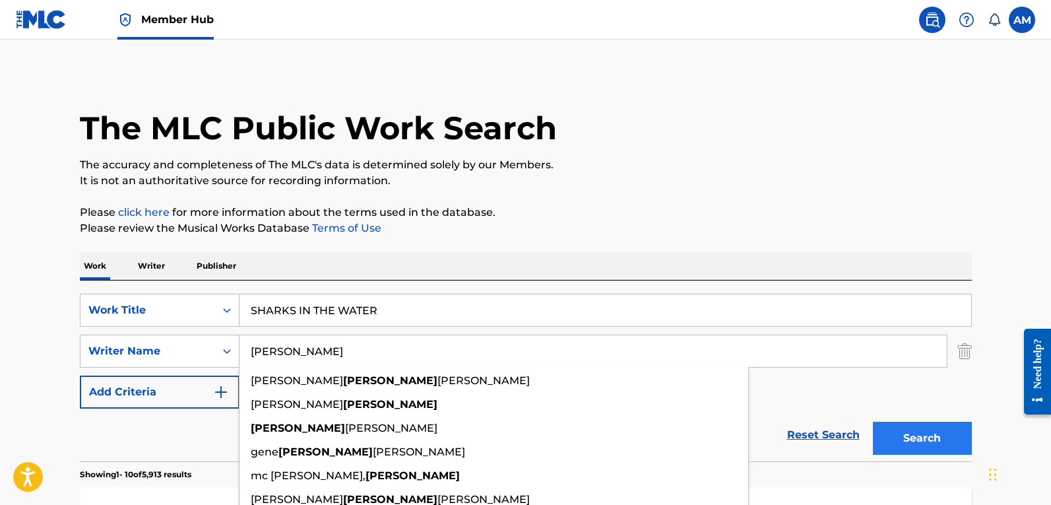
type input "[PERSON_NAME]"
click at [929, 431] on button "Search" at bounding box center [922, 437] width 99 height 33
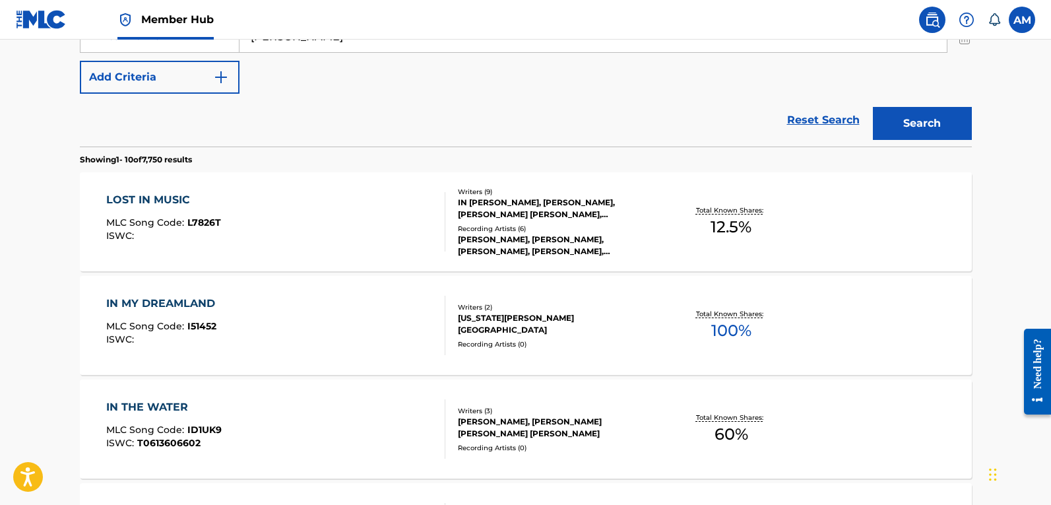
scroll to position [330, 0]
